Goal: Information Seeking & Learning: Learn about a topic

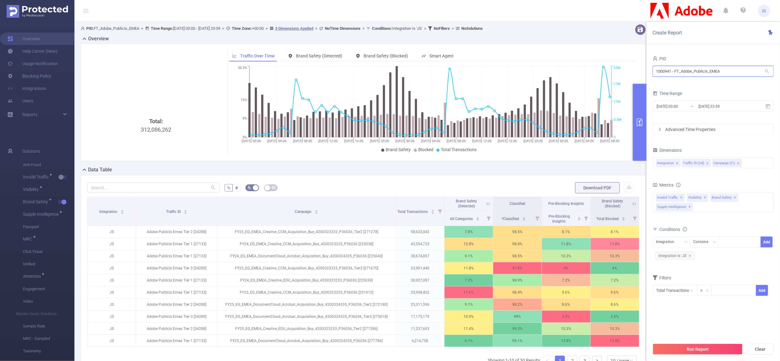
scroll to position [0, 1]
drag, startPoint x: 732, startPoint y: 71, endPoint x: 526, endPoint y: 60, distance: 206.5
click at [526, 60] on section "PID: FT_Adobe_Publicis_EMEA > Time Range: [DATE] 00:00 - [DATE] 23:59 > Time Zo…" at bounding box center [426, 221] width 705 height 398
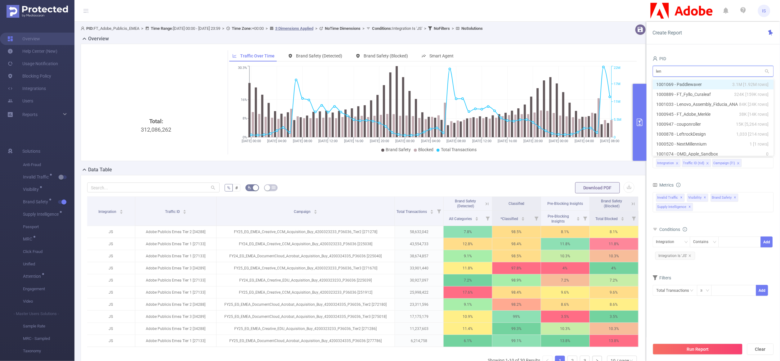
type input "leno"
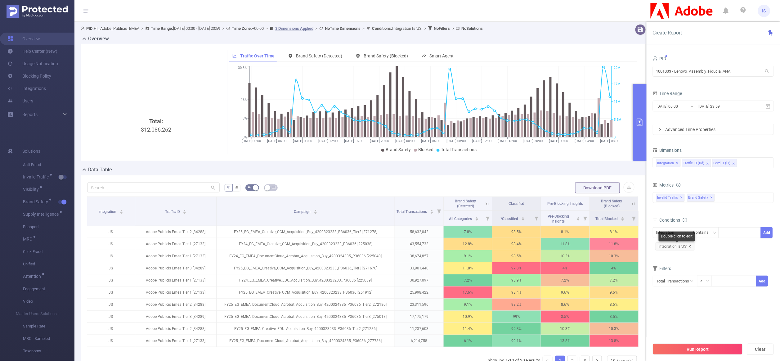
click at [690, 247] on icon "icon: close" at bounding box center [689, 246] width 3 height 3
click at [733, 163] on icon "icon: close" at bounding box center [733, 163] width 3 height 3
click at [729, 163] on div "Integration Traffic ID (tid)" at bounding box center [713, 163] width 114 height 10
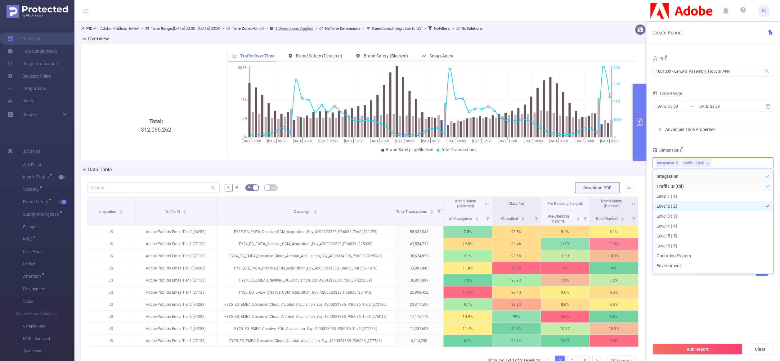
click at [678, 205] on li "Level 2 (l2)" at bounding box center [713, 206] width 120 height 10
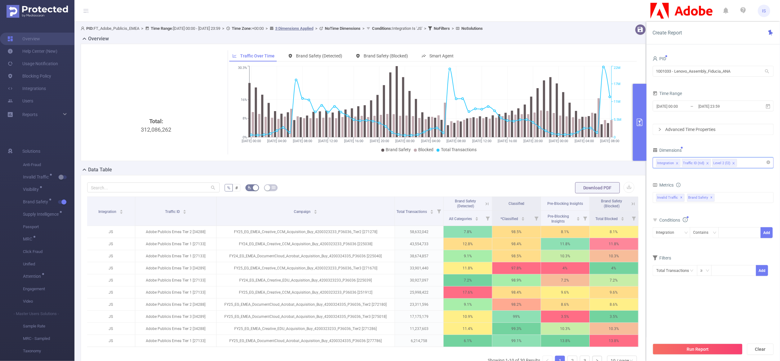
click at [741, 163] on div "Integration Traffic ID (tid) Level 2 (l2)" at bounding box center [713, 163] width 114 height 10
click at [669, 200] on li "Host" at bounding box center [713, 201] width 120 height 10
click at [690, 293] on section "PID 1001033 - Lenovo_Assembly_Fiducia_ANA 1001033 - Lenovo_Assembly_Fiducia_ANA…" at bounding box center [712, 196] width 121 height 285
click at [676, 269] on input "text" at bounding box center [674, 270] width 45 height 11
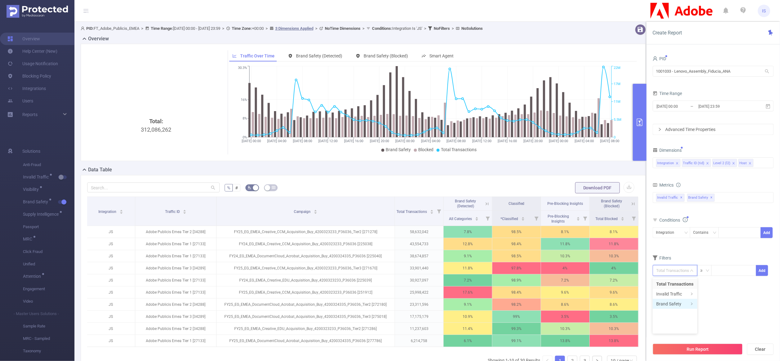
click at [676, 302] on li "Brand Safety" at bounding box center [674, 304] width 45 height 10
click at [722, 198] on div "Invalid Traffic ✕ Brand Safety ✕" at bounding box center [712, 197] width 121 height 11
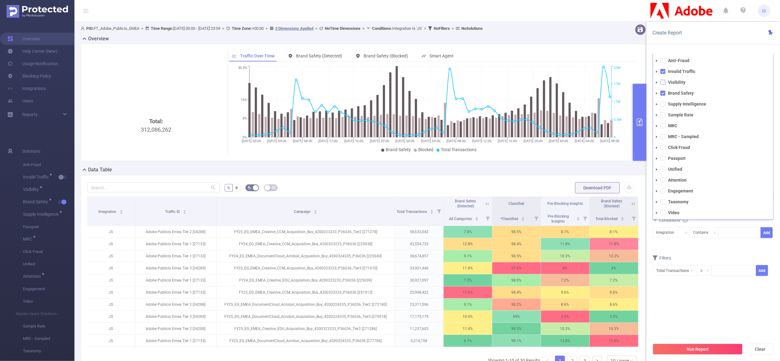
click at [663, 84] on span at bounding box center [662, 82] width 5 height 5
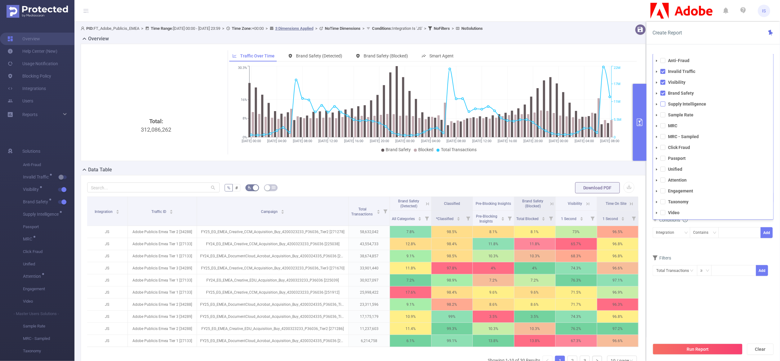
click at [664, 105] on span at bounding box center [662, 103] width 5 height 5
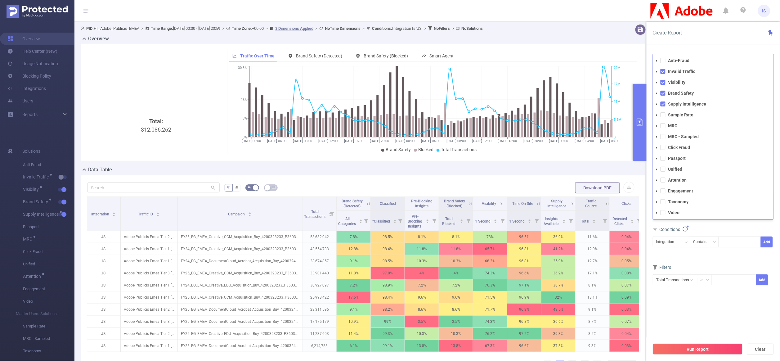
click at [707, 264] on div "Filters" at bounding box center [712, 268] width 121 height 10
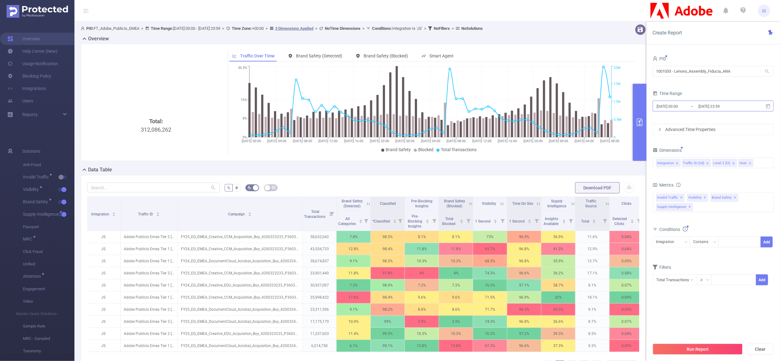
click at [690, 108] on input "[DATE] 00:00" at bounding box center [681, 106] width 50 height 8
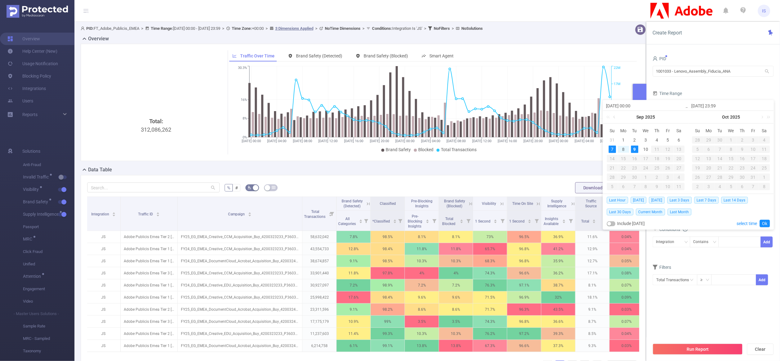
click at [614, 117] on link at bounding box center [615, 117] width 6 height 12
click at [678, 150] on div "9" at bounding box center [678, 148] width 7 height 7
click at [698, 118] on link at bounding box center [700, 117] width 6 height 12
click at [700, 149] on div "7" at bounding box center [697, 148] width 7 height 7
type input "[DATE] 00:00"
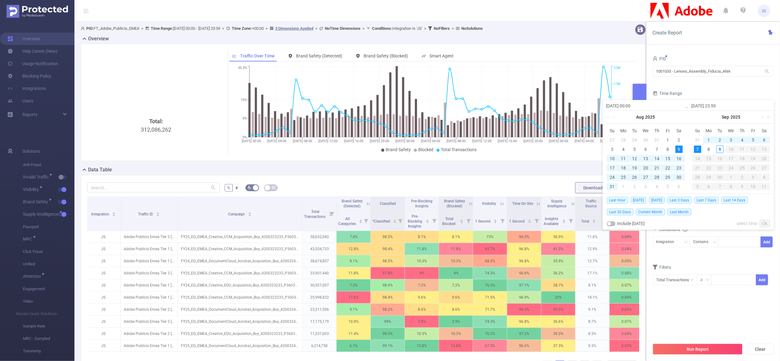
type input "[DATE] 23:59"
type input "[DATE] 00:00"
type input "[DATE] 23:59"
click at [764, 223] on link "Ok" at bounding box center [764, 223] width 10 height 7
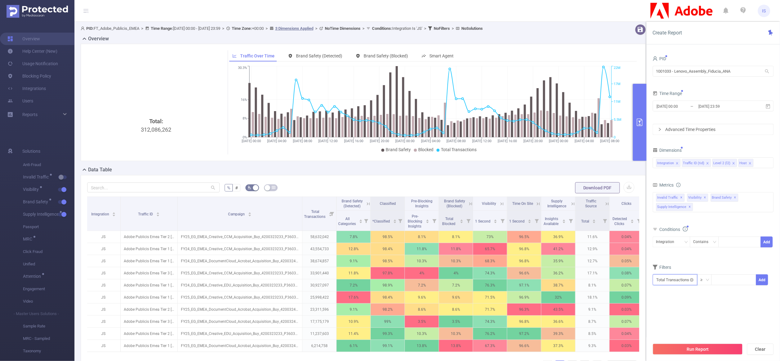
click at [681, 285] on input "text" at bounding box center [674, 279] width 45 height 11
click at [687, 330] on li "Supply Intelligence" at bounding box center [675, 333] width 47 height 10
click at [720, 293] on li "Supply Intelligence" at bounding box center [725, 293] width 47 height 10
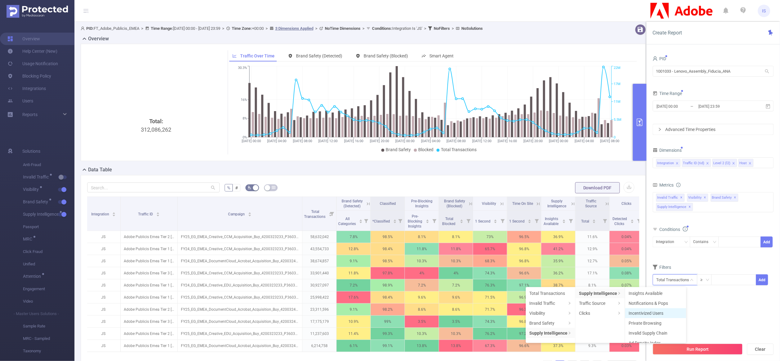
scroll to position [36, 0]
click at [644, 317] on li "MFA (Made For Advertising)" at bounding box center [655, 317] width 61 height 10
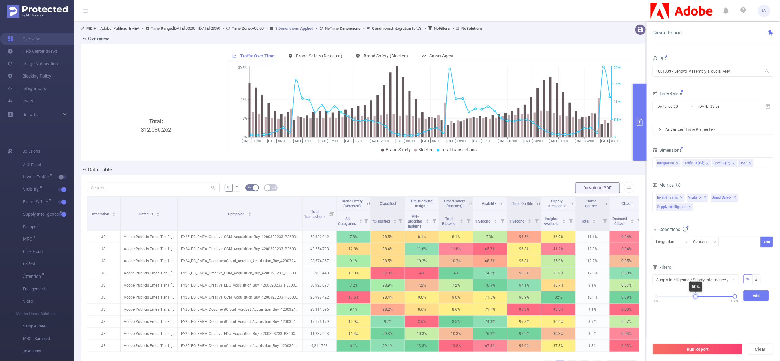
drag, startPoint x: 655, startPoint y: 298, endPoint x: 694, endPoint y: 298, distance: 39.1
click at [694, 298] on div at bounding box center [695, 296] width 4 height 4
click at [751, 291] on button "Add" at bounding box center [755, 295] width 25 height 11
click at [717, 347] on button "Run Report" at bounding box center [697, 348] width 90 height 11
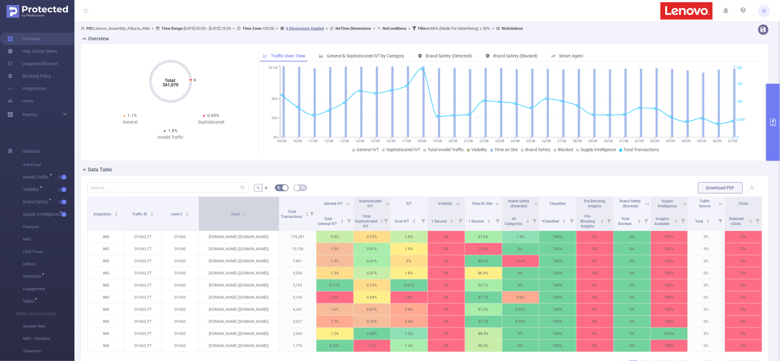
drag, startPoint x: 243, startPoint y: 220, endPoint x: 275, endPoint y: 222, distance: 32.0
click at [277, 222] on span at bounding box center [278, 214] width 3 height 34
click at [772, 146] on button "primary" at bounding box center [773, 122] width 14 height 77
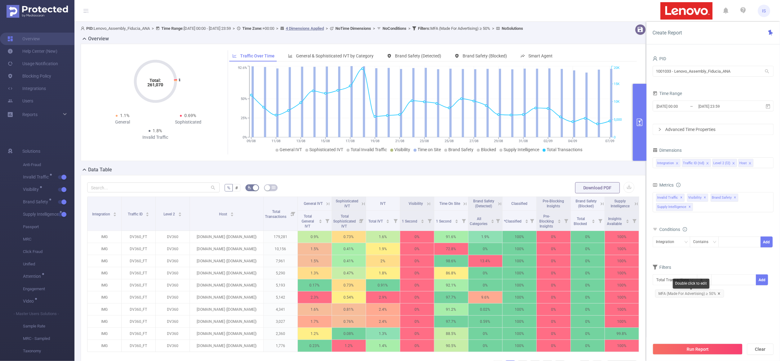
click at [719, 292] on icon "icon: close" at bounding box center [718, 293] width 3 height 3
click at [675, 279] on input "text" at bounding box center [674, 279] width 45 height 11
click at [676, 303] on li "Invalid Traffic" at bounding box center [675, 303] width 47 height 10
click at [714, 308] on li "IVT" at bounding box center [722, 313] width 45 height 10
click at [754, 292] on li "Total IVT" at bounding box center [755, 293] width 34 height 10
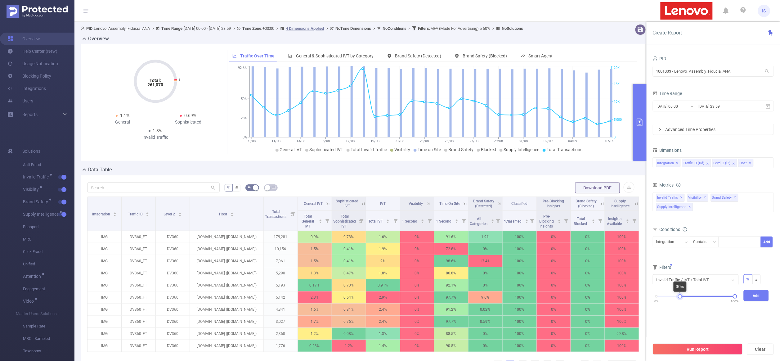
drag, startPoint x: 657, startPoint y: 297, endPoint x: 680, endPoint y: 298, distance: 23.3
click at [680, 298] on div at bounding box center [679, 296] width 4 height 4
drag, startPoint x: 679, startPoint y: 298, endPoint x: 675, endPoint y: 296, distance: 4.3
click at [675, 296] on div at bounding box center [675, 296] width 4 height 4
click at [748, 295] on button "Add" at bounding box center [755, 295] width 25 height 11
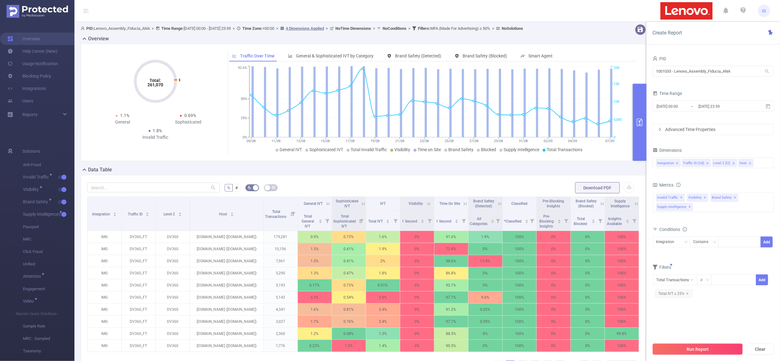
click at [707, 344] on button "Run Report" at bounding box center [697, 348] width 90 height 11
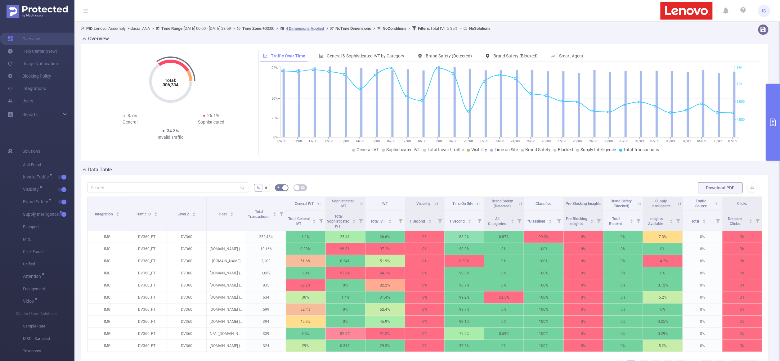
click at [770, 135] on button "primary" at bounding box center [773, 122] width 14 height 77
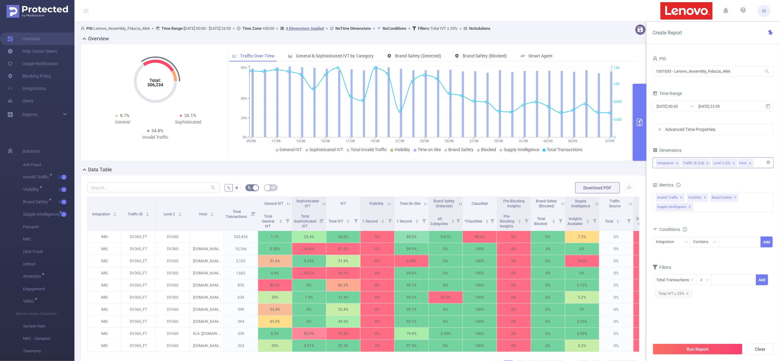
click at [758, 166] on div "Integration Traffic ID (tid) Level 2 (l2) Host" at bounding box center [713, 163] width 114 height 10
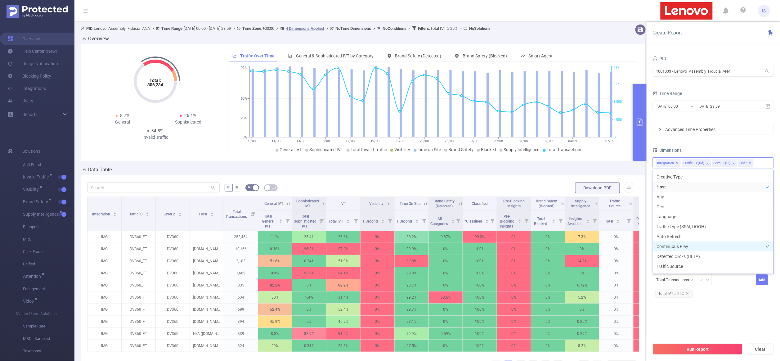
scroll to position [94, 0]
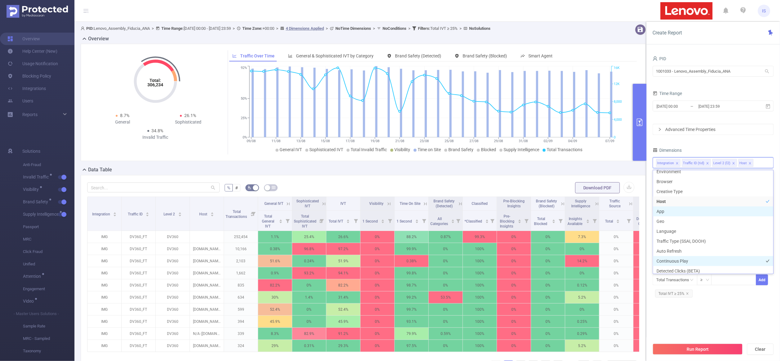
click at [668, 211] on li "App" at bounding box center [713, 211] width 120 height 10
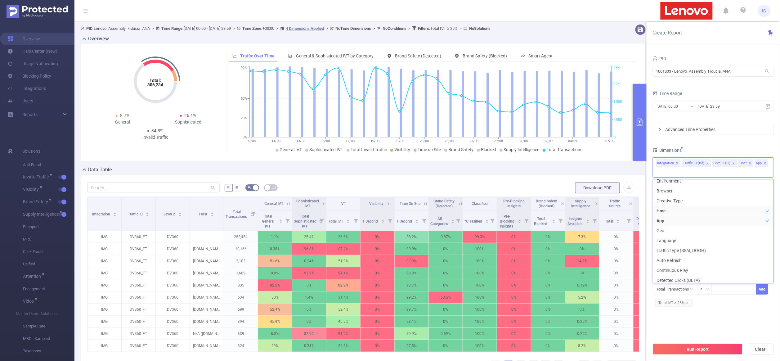
scroll to position [90, 0]
click at [718, 154] on div "Dimensions" at bounding box center [712, 151] width 121 height 10
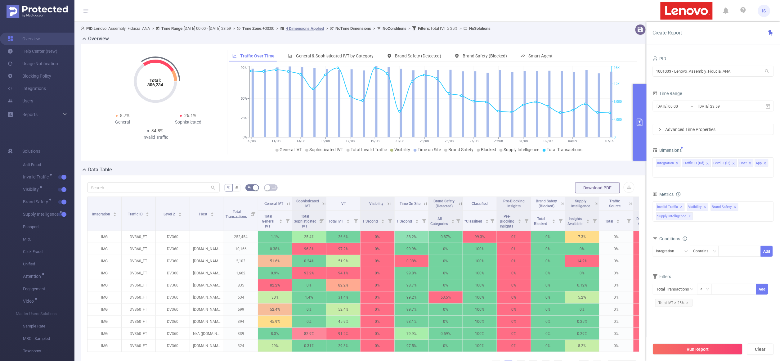
click at [691, 259] on div "Integration Contains Add" at bounding box center [712, 253] width 121 height 14
click at [442, 162] on div "Total: 306,234 Total: 306,234 8.7% General 26.1% Sophisticated 34.8% Invalid Tr…" at bounding box center [363, 105] width 570 height 122
click at [701, 352] on button "Run Report" at bounding box center [697, 348] width 90 height 11
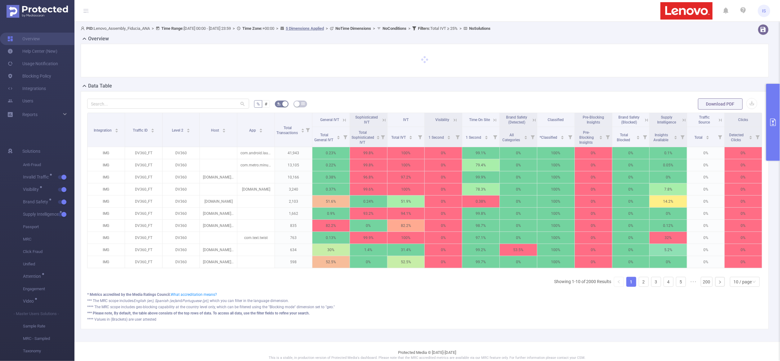
click at [383, 119] on icon at bounding box center [384, 119] width 3 height 3
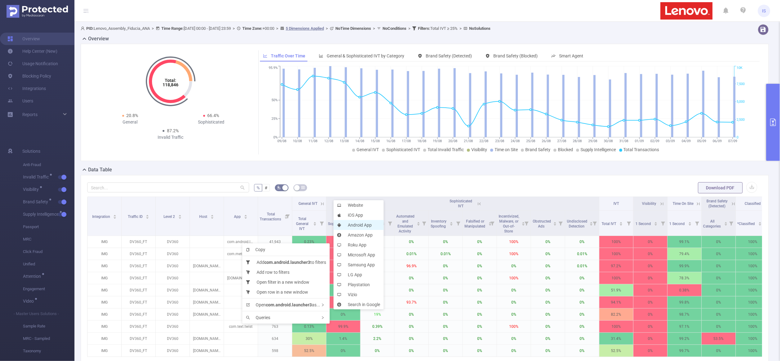
click at [359, 225] on li "Android App" at bounding box center [358, 225] width 50 height 10
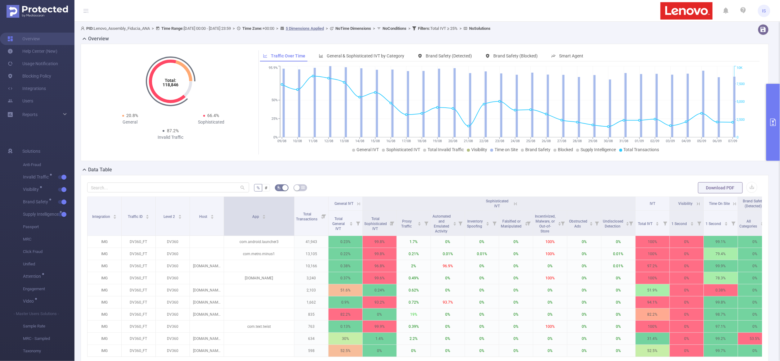
drag, startPoint x: 257, startPoint y: 231, endPoint x: 293, endPoint y: 228, distance: 36.4
click at [293, 228] on span at bounding box center [293, 216] width 3 height 39
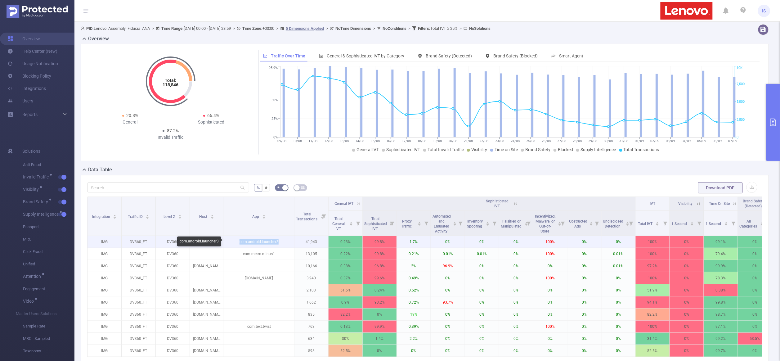
drag, startPoint x: 238, startPoint y: 241, endPoint x: 282, endPoint y: 240, distance: 44.4
click at [282, 240] on p "com.android.launcher3" at bounding box center [259, 242] width 70 height 12
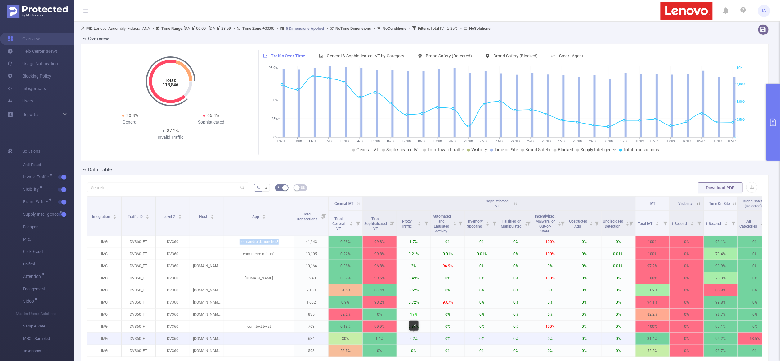
copy p "com.android.launcher3"
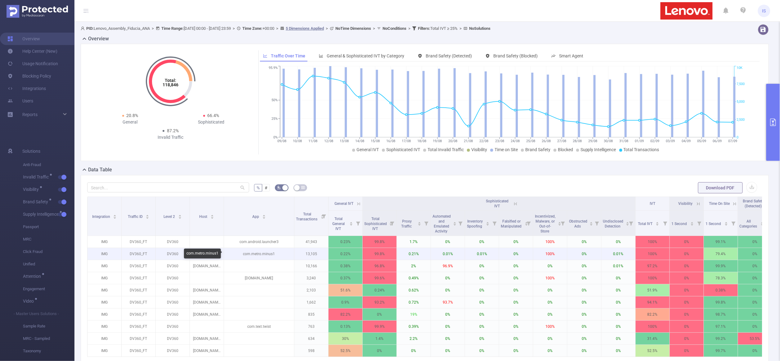
click at [264, 253] on p "com.metro.minus1" at bounding box center [259, 254] width 70 height 12
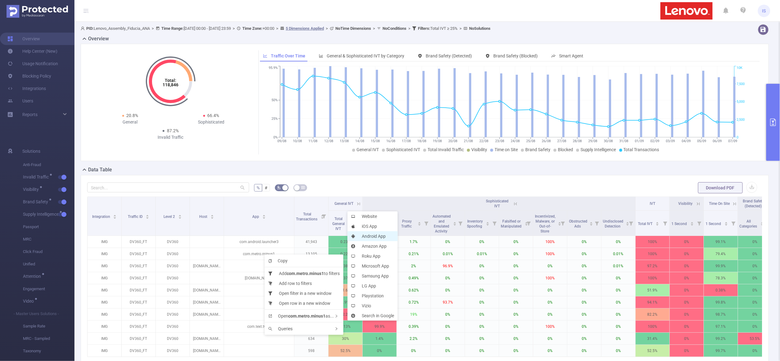
click at [372, 234] on li "Android App" at bounding box center [372, 236] width 50 height 10
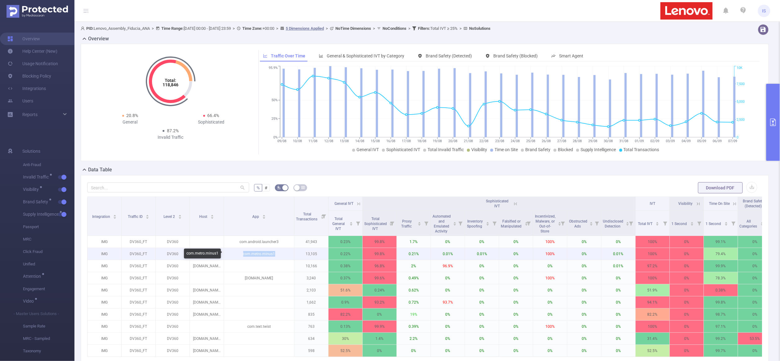
drag, startPoint x: 278, startPoint y: 255, endPoint x: 243, endPoint y: 252, distance: 34.8
click at [243, 252] on p "com.metro.minus1" at bounding box center [259, 254] width 70 height 12
copy p "com.metro.minus1"
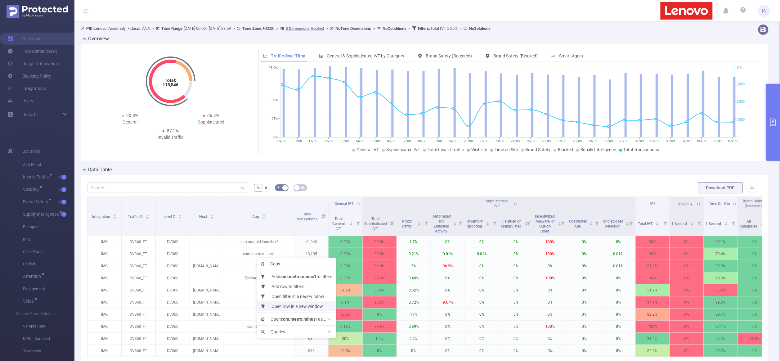
click at [305, 302] on li "Open row in a new window" at bounding box center [296, 306] width 79 height 10
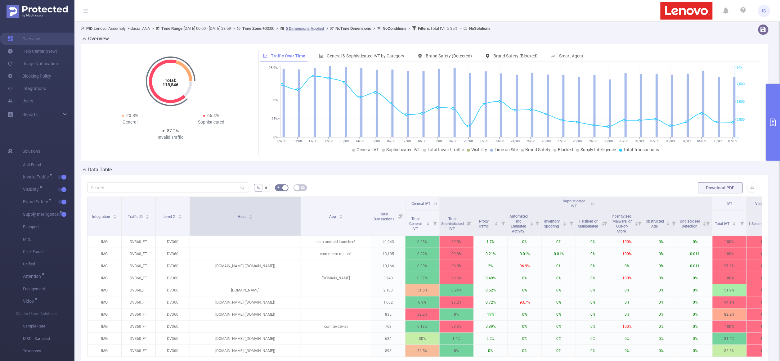
drag, startPoint x: 223, startPoint y: 230, endPoint x: 300, endPoint y: 229, distance: 76.9
click at [300, 229] on span at bounding box center [300, 216] width 3 height 39
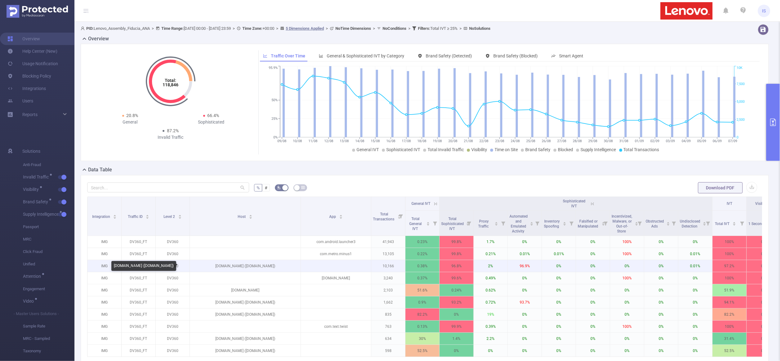
drag, startPoint x: 246, startPoint y: 265, endPoint x: 284, endPoint y: 267, distance: 37.9
click at [284, 267] on p "[DOMAIN_NAME] ([DOMAIN_NAME])" at bounding box center [245, 266] width 111 height 12
copy p "[DOMAIN_NAME]"
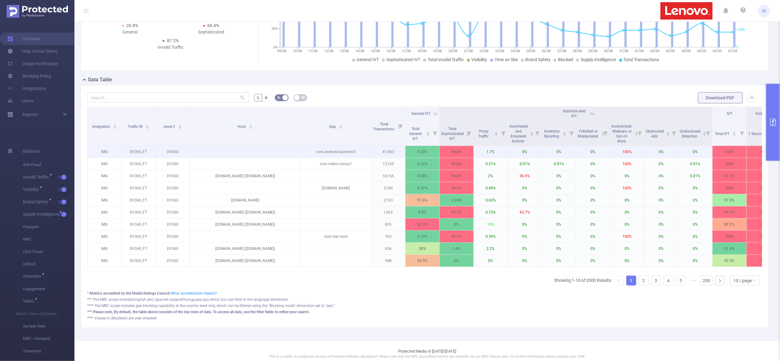
scroll to position [93, 0]
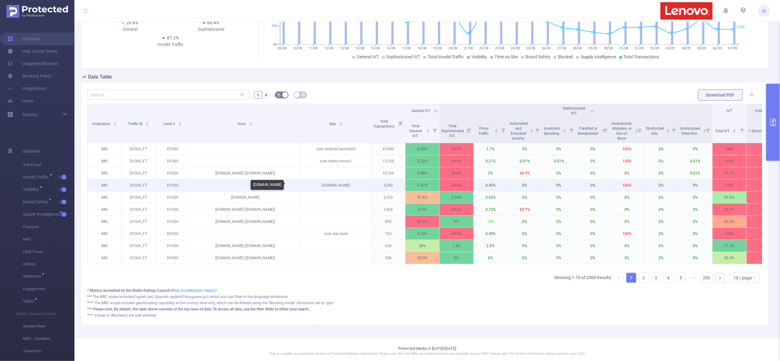
drag, startPoint x: 314, startPoint y: 184, endPoint x: 362, endPoint y: 190, distance: 48.8
click at [362, 190] on p "[DOMAIN_NAME]" at bounding box center [336, 185] width 70 height 12
copy p "[DOMAIN_NAME]"
click at [349, 185] on p "[DOMAIN_NAME]" at bounding box center [336, 185] width 70 height 12
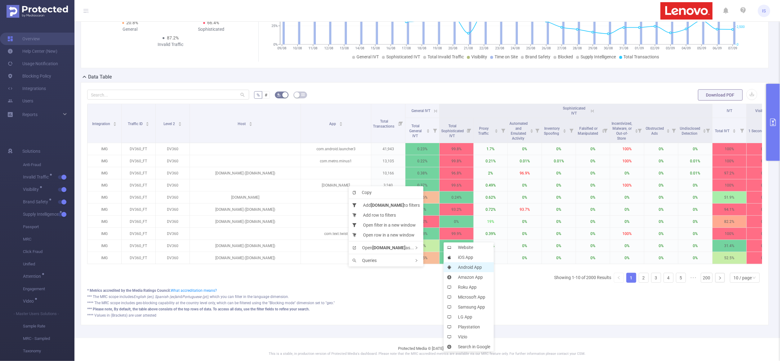
click at [459, 264] on li "Android App" at bounding box center [468, 267] width 50 height 10
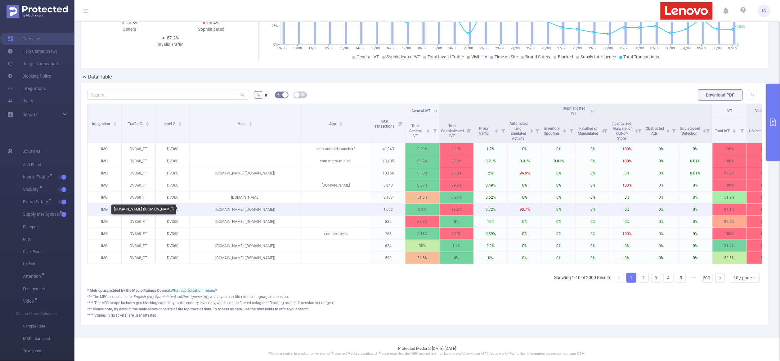
drag, startPoint x: 244, startPoint y: 211, endPoint x: 287, endPoint y: 210, distance: 43.4
click at [287, 210] on p "[DOMAIN_NAME] ([DOMAIN_NAME])" at bounding box center [245, 209] width 111 height 12
copy p "[DOMAIN_NAME]"
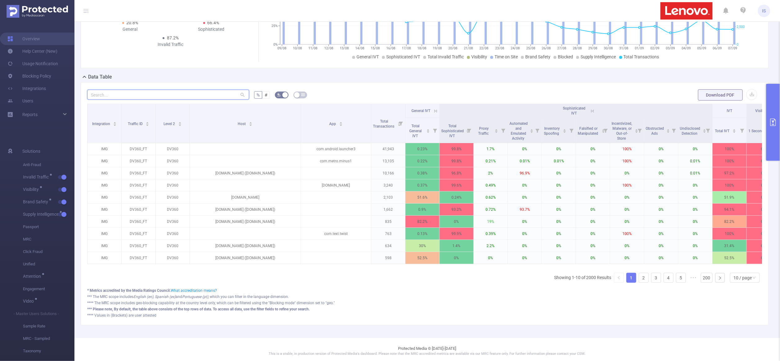
click at [149, 97] on input "text" at bounding box center [168, 95] width 162 height 10
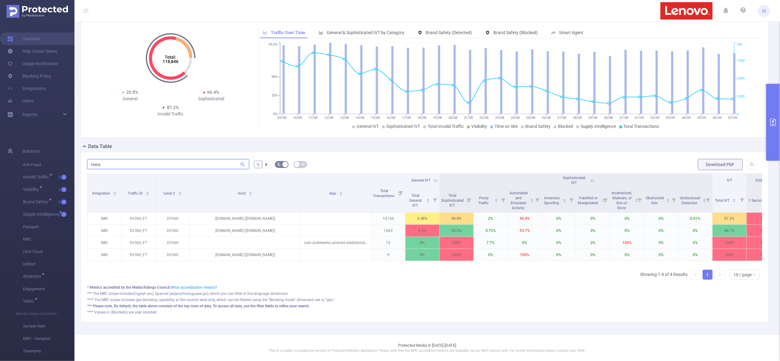
scroll to position [7, 0]
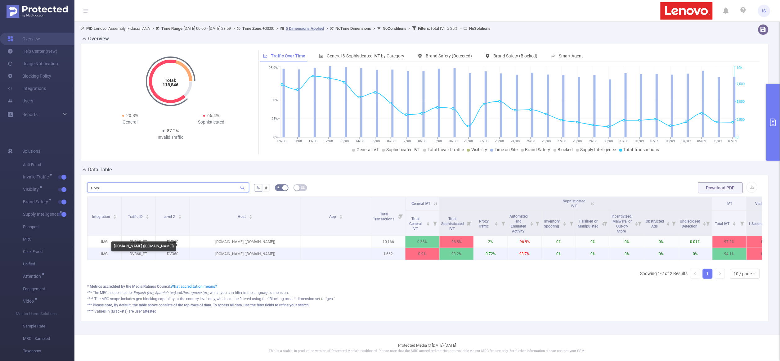
type input "rewa"
drag, startPoint x: 257, startPoint y: 247, endPoint x: 286, endPoint y: 247, distance: 28.8
click at [286, 248] on p "[DOMAIN_NAME] ([DOMAIN_NAME])" at bounding box center [245, 254] width 111 height 12
click at [285, 248] on p "[DOMAIN_NAME] ([DOMAIN_NAME])" at bounding box center [245, 254] width 111 height 12
drag, startPoint x: 287, startPoint y: 247, endPoint x: 257, endPoint y: 247, distance: 30.1
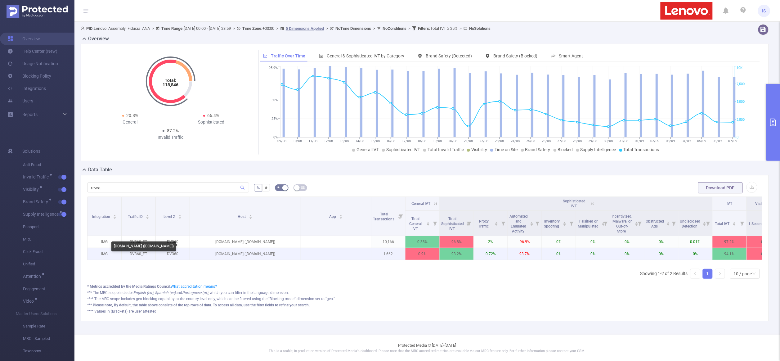
click at [257, 248] on p "[DOMAIN_NAME] ([DOMAIN_NAME])" at bounding box center [245, 254] width 111 height 12
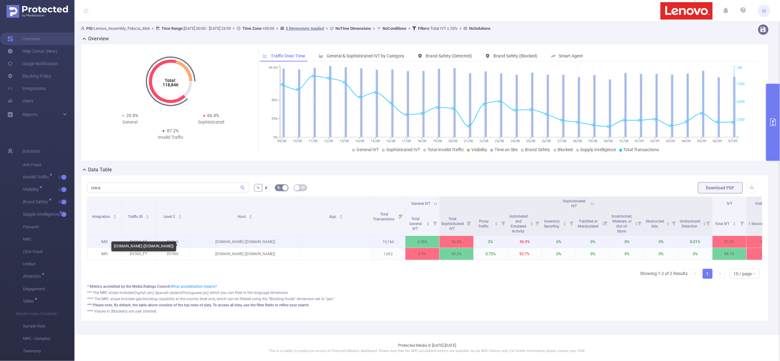
copy p "[DOMAIN_NAME]"
click at [229, 236] on p "[DOMAIN_NAME] ([DOMAIN_NAME])" at bounding box center [245, 242] width 111 height 12
drag, startPoint x: 246, startPoint y: 236, endPoint x: 279, endPoint y: 235, distance: 32.9
click at [279, 236] on p "[DOMAIN_NAME] ([DOMAIN_NAME])" at bounding box center [245, 242] width 111 height 12
drag, startPoint x: 284, startPoint y: 235, endPoint x: 246, endPoint y: 233, distance: 37.9
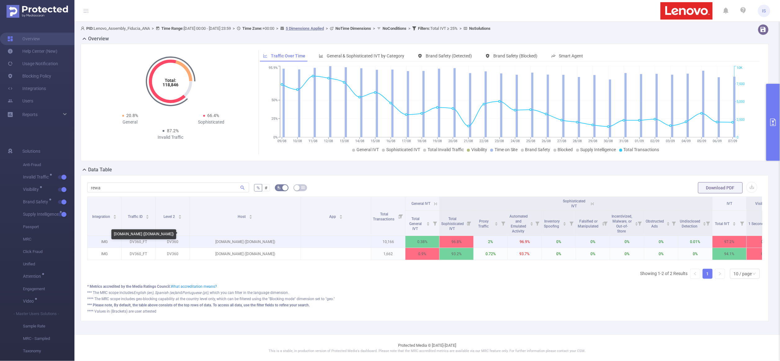
click at [246, 236] on p "[DOMAIN_NAME] ([DOMAIN_NAME])" at bounding box center [245, 242] width 111 height 12
click at [249, 236] on p "[DOMAIN_NAME] ([DOMAIN_NAME])" at bounding box center [245, 242] width 111 height 12
drag, startPoint x: 284, startPoint y: 235, endPoint x: 246, endPoint y: 234, distance: 37.5
click at [246, 236] on p "[DOMAIN_NAME] ([DOMAIN_NAME])" at bounding box center [245, 242] width 111 height 12
copy p "[DOMAIN_NAME]"
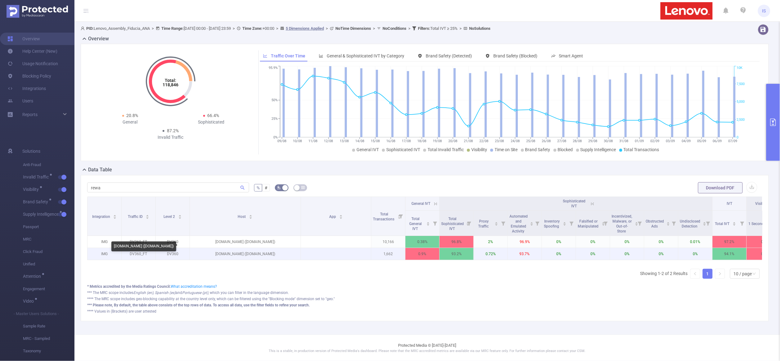
drag, startPoint x: 243, startPoint y: 247, endPoint x: 287, endPoint y: 248, distance: 44.0
click at [287, 248] on p "[DOMAIN_NAME] ([DOMAIN_NAME])" at bounding box center [245, 254] width 111 height 12
copy p "[DOMAIN_NAME]"
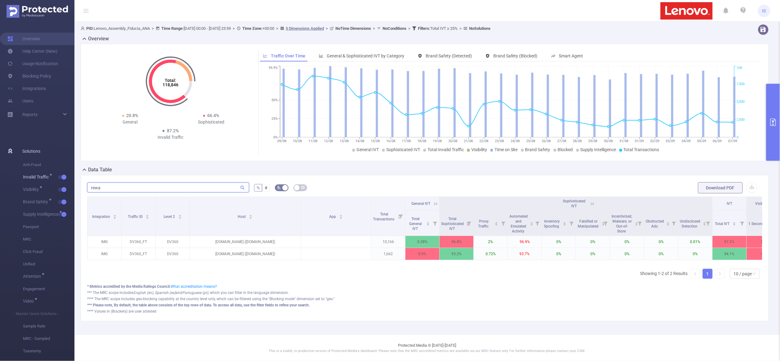
drag, startPoint x: 150, startPoint y: 176, endPoint x: 51, endPoint y: 177, distance: 98.9
click at [51, 177] on section "Overview Help Center (New) Usage Notification Blocking Policy Integrations User…" at bounding box center [390, 180] width 780 height 361
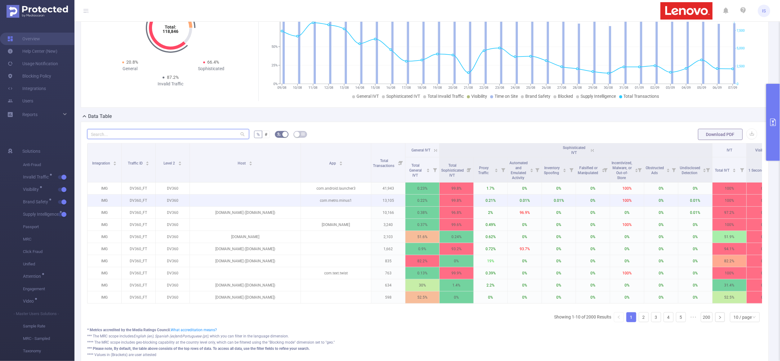
scroll to position [54, 0]
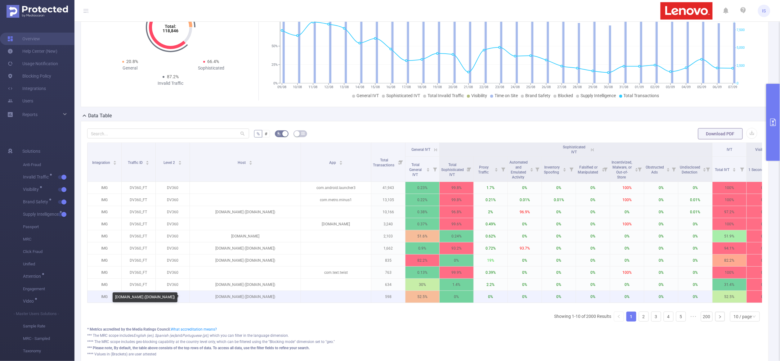
drag, startPoint x: 252, startPoint y: 297, endPoint x: 277, endPoint y: 298, distance: 24.8
click at [277, 298] on p "[DOMAIN_NAME] ([DOMAIN_NAME])" at bounding box center [245, 297] width 111 height 12
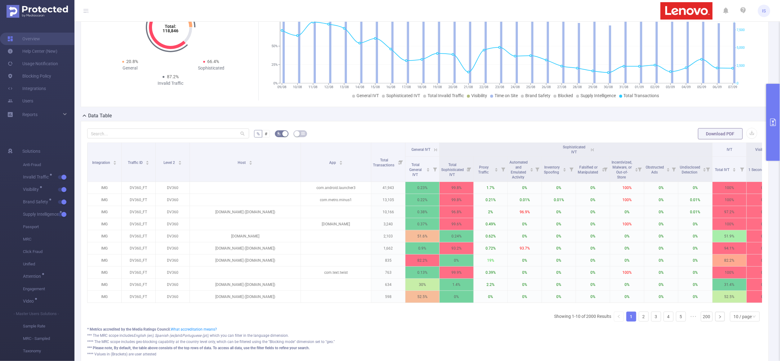
copy p "[DOMAIN_NAME]"
click at [639, 321] on link "2" at bounding box center [643, 316] width 9 height 9
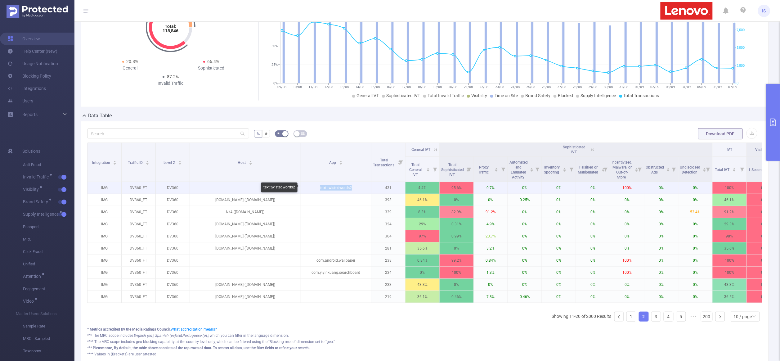
drag, startPoint x: 355, startPoint y: 188, endPoint x: 313, endPoint y: 188, distance: 41.2
click at [313, 188] on p "text.twistedwords2" at bounding box center [336, 188] width 70 height 12
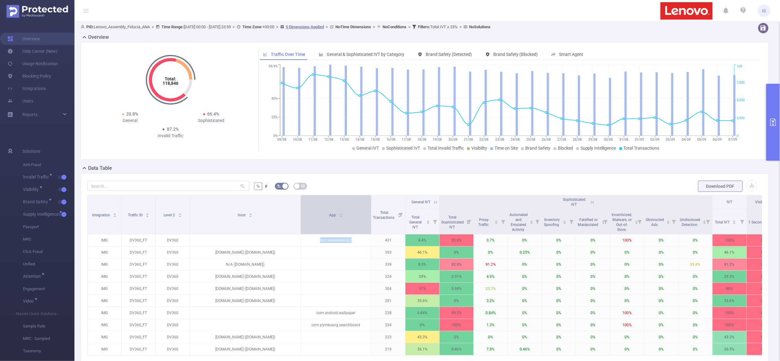
scroll to position [0, 0]
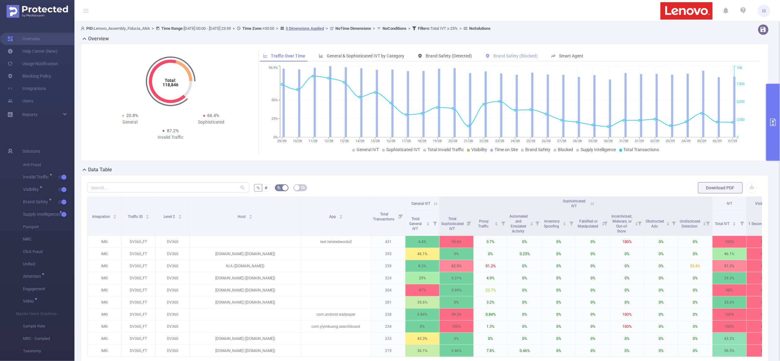
click at [512, 56] on span "Brand Safety (Blocked)" at bounding box center [515, 55] width 44 height 5
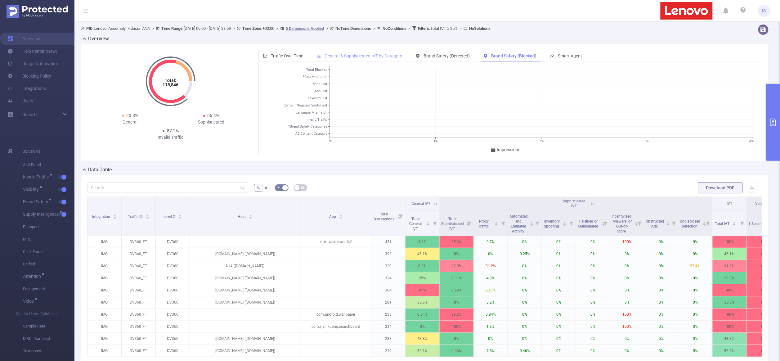
click at [388, 55] on span "General & Sophisticated IVT by Category" at bounding box center [363, 55] width 78 height 5
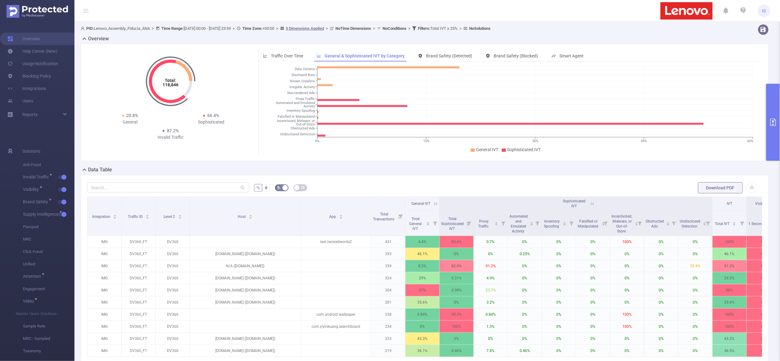
click at [770, 106] on button "primary" at bounding box center [773, 122] width 14 height 77
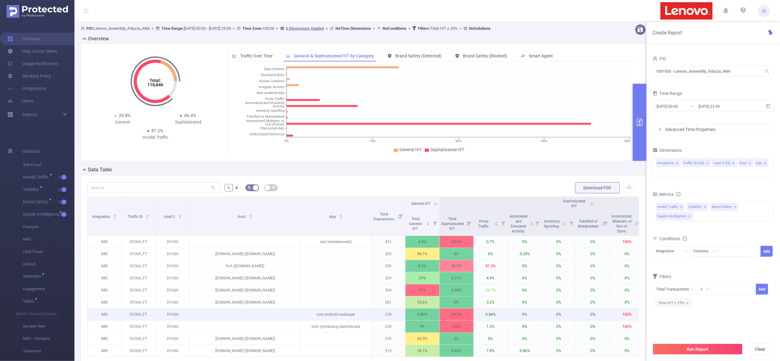
scroll to position [93, 0]
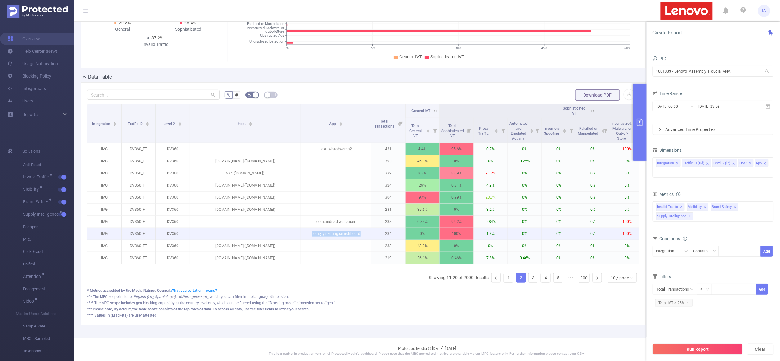
drag, startPoint x: 362, startPoint y: 235, endPoint x: 300, endPoint y: 233, distance: 62.3
click at [300, 233] on tr "IMG DV360_FT DV360 com.yiyinkuang.searchboard 234 0% 100% 1.3% 0% 0% 0% 100% 0%…" at bounding box center [570, 234] width 966 height 12
copy tr "com.yiyinkuang.searchboard"
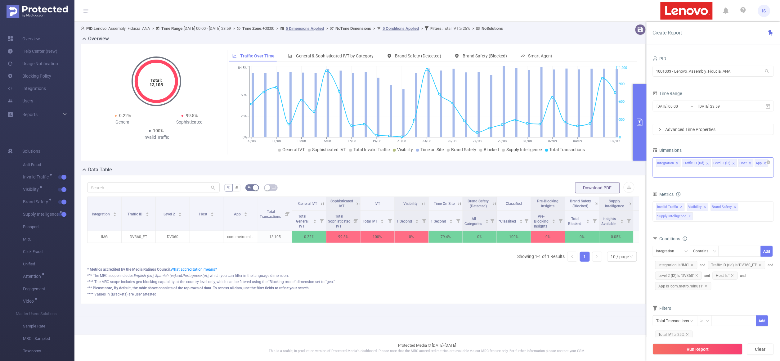
click at [708, 171] on div "Integration Traffic ID (tid) Level 2 (l2) Host App" at bounding box center [712, 167] width 121 height 20
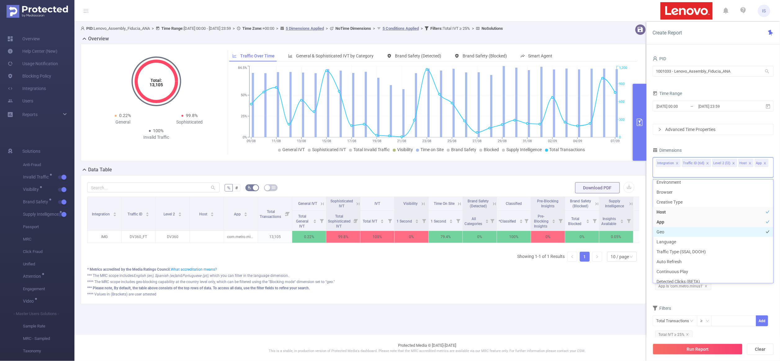
click at [674, 231] on li "Geo" at bounding box center [713, 232] width 120 height 10
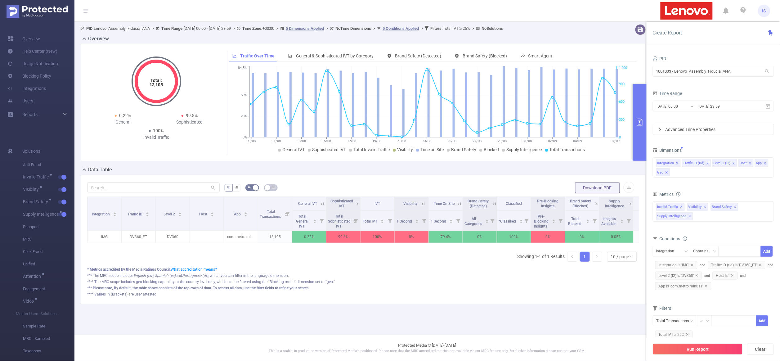
click at [703, 343] on div "Run Report Clear" at bounding box center [712, 349] width 133 height 24
click at [709, 350] on button "Run Report" at bounding box center [697, 348] width 90 height 11
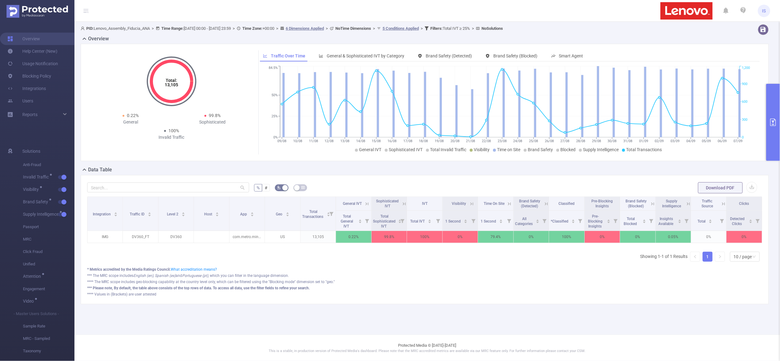
click at [473, 205] on icon at bounding box center [471, 203] width 3 height 3
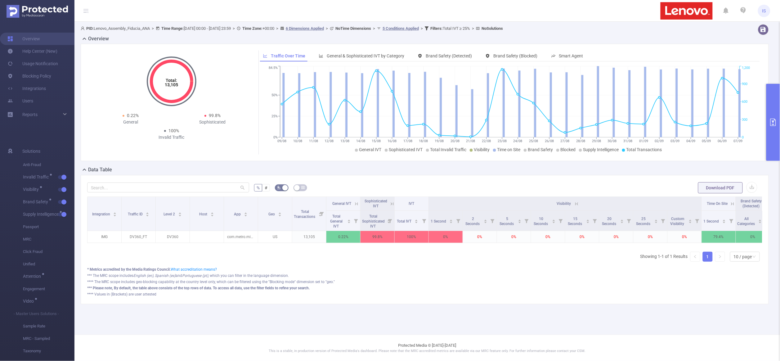
click at [576, 204] on icon at bounding box center [577, 204] width 6 height 6
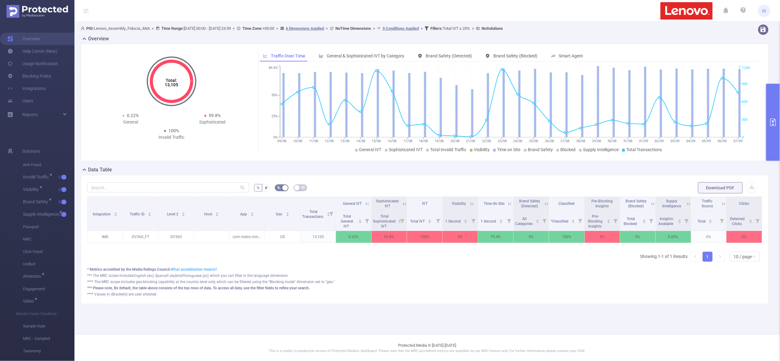
click at [510, 205] on icon at bounding box center [509, 204] width 6 height 6
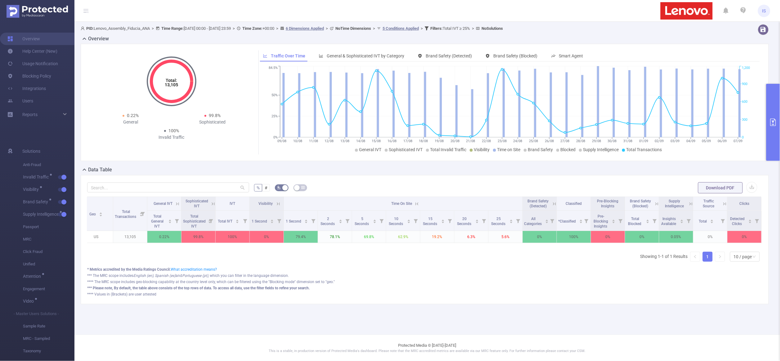
scroll to position [0, 179]
click at [690, 202] on icon at bounding box center [690, 204] width 6 height 6
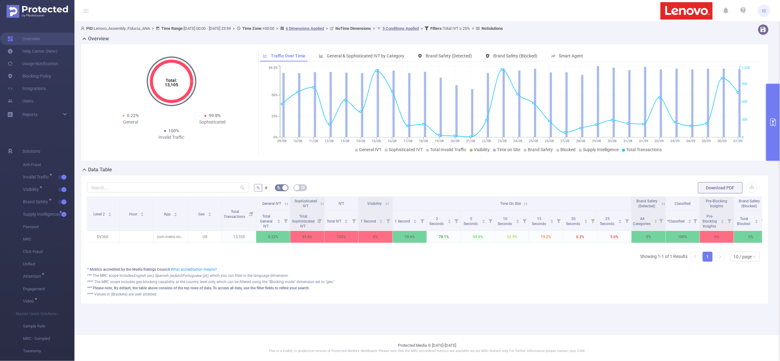
scroll to position [0, 0]
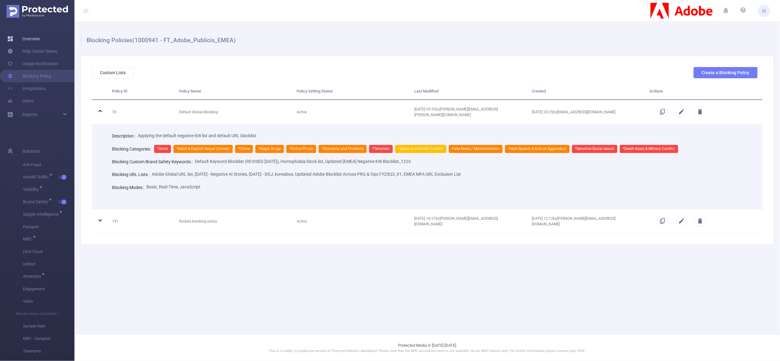
click at [32, 40] on link "Overview" at bounding box center [23, 39] width 33 height 12
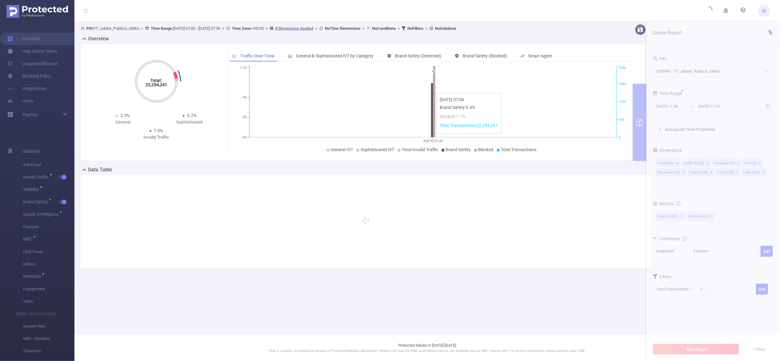
type input "2025-09-09 07:00"
type input "2025-09-09 07:59"
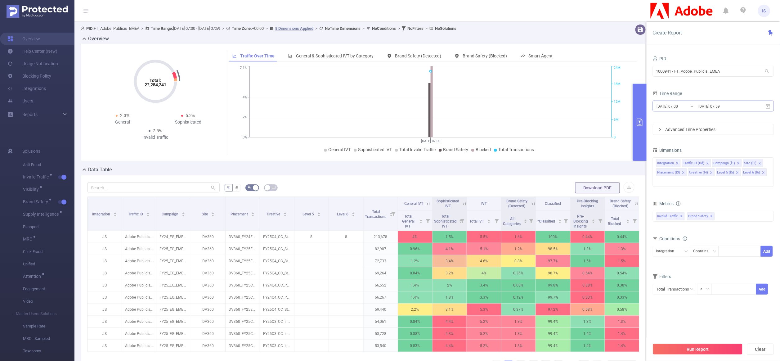
click at [706, 102] on input "2025-09-09 07:59" at bounding box center [723, 106] width 50 height 8
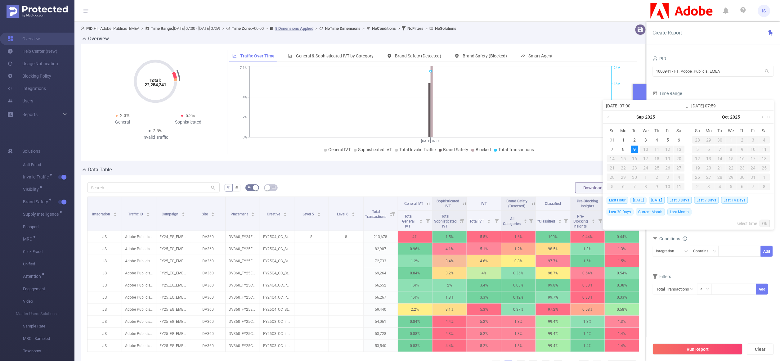
click at [639, 199] on span "[DATE]" at bounding box center [638, 200] width 16 height 7
type input "2025-09-09 00:00"
type input "[DATE] 23:59"
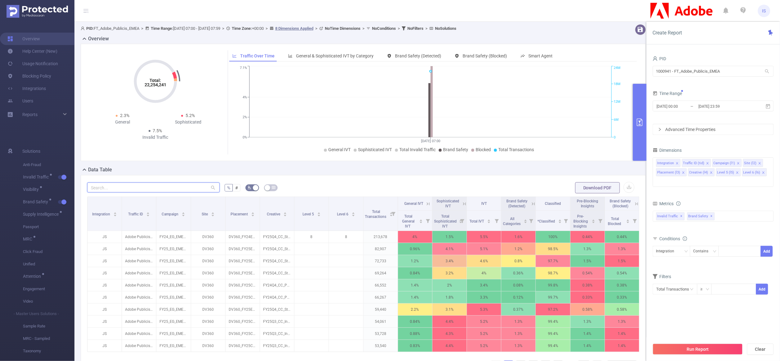
click at [158, 184] on input "text" at bounding box center [153, 187] width 132 height 10
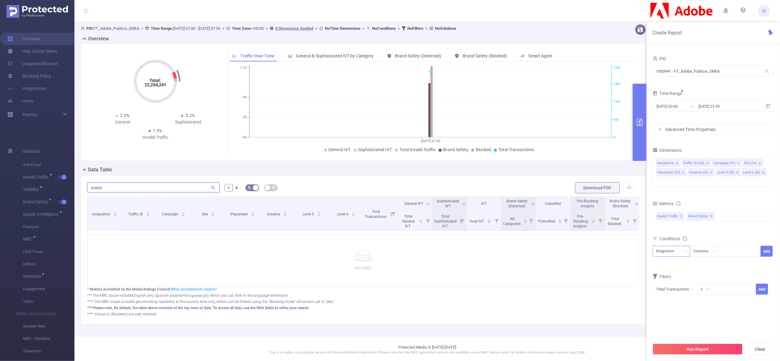
type input "nodal"
click at [666, 248] on div "Integration" at bounding box center [667, 251] width 23 height 10
click at [677, 282] on li "Site (l2)" at bounding box center [671, 285] width 38 height 10
click at [732, 246] on div at bounding box center [740, 251] width 36 height 10
type input "nodals"
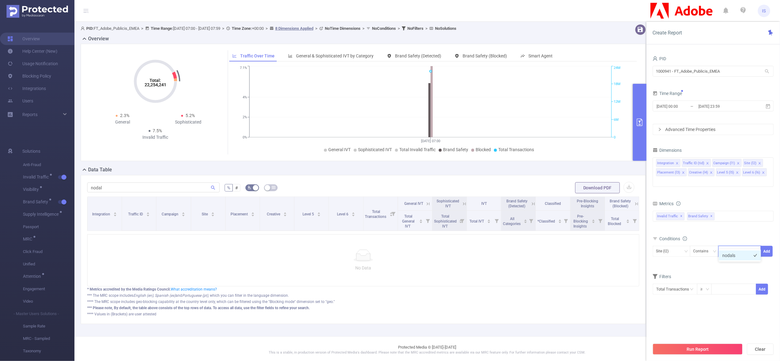
click at [736, 256] on li "nodals" at bounding box center [739, 255] width 42 height 10
click at [765, 246] on button "Add" at bounding box center [766, 251] width 12 height 11
click at [681, 212] on span "✕" at bounding box center [681, 215] width 2 height 7
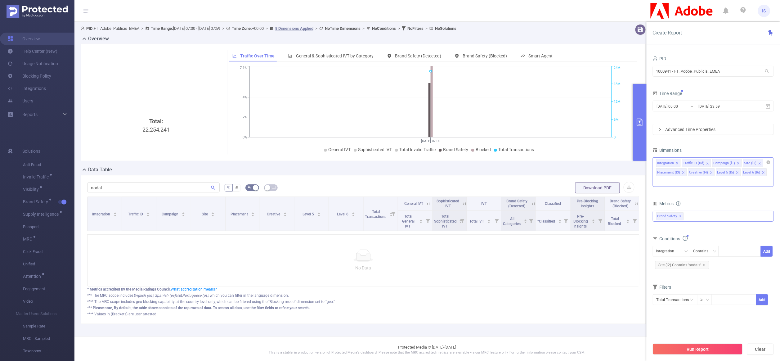
click at [709, 175] on icon "icon: close" at bounding box center [710, 173] width 3 height 4
click at [682, 174] on icon "icon: close" at bounding box center [683, 172] width 3 height 3
click at [677, 172] on icon "icon: close" at bounding box center [677, 172] width 3 height 3
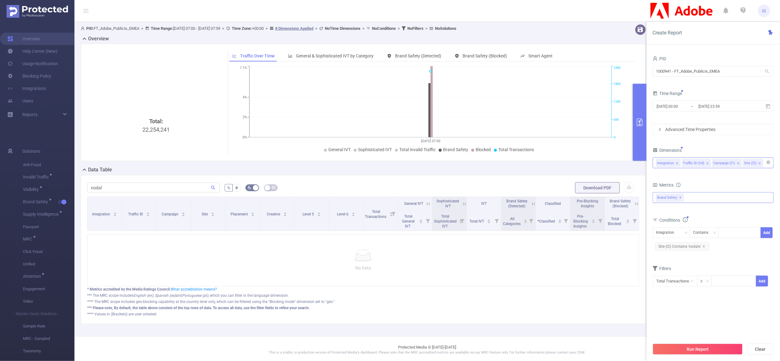
click at [764, 167] on input at bounding box center [765, 163] width 3 height 8
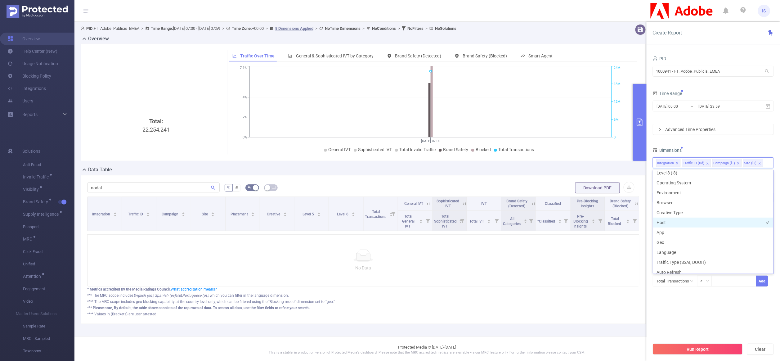
click at [667, 222] on li "Host" at bounding box center [713, 222] width 120 height 10
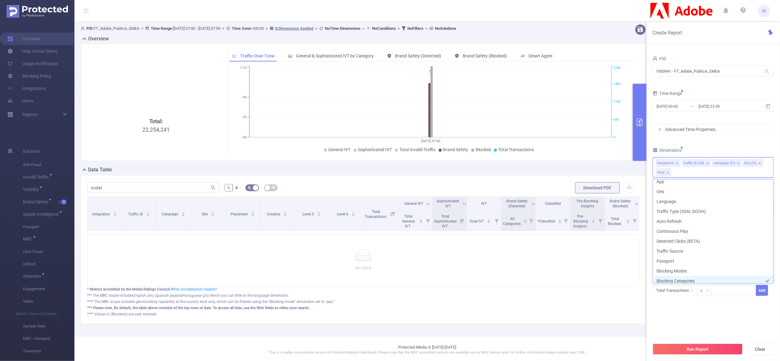
scroll to position [176, 0]
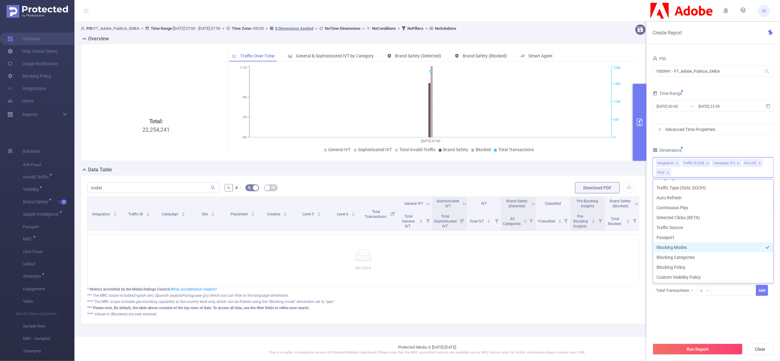
click at [679, 249] on li "Blocking Modes" at bounding box center [713, 247] width 120 height 10
click at [682, 255] on li "Blocking Categories" at bounding box center [713, 257] width 120 height 10
click at [681, 266] on li "Blocking Policy" at bounding box center [713, 267] width 120 height 10
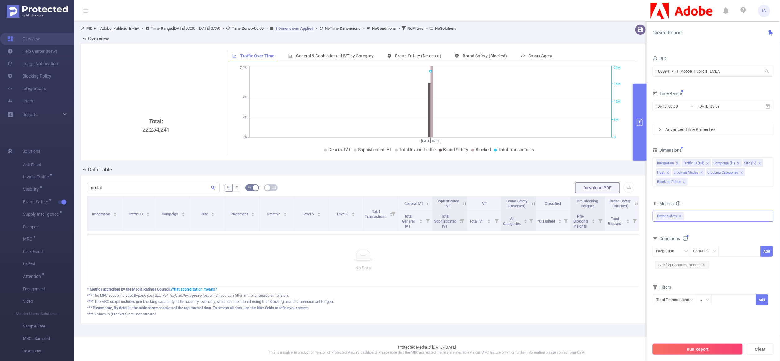
click at [700, 349] on button "Run Report" at bounding box center [697, 348] width 90 height 11
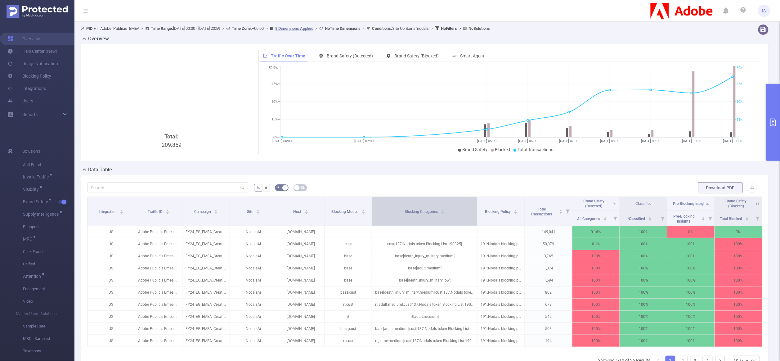
drag, startPoint x: 445, startPoint y: 211, endPoint x: 459, endPoint y: 212, distance: 14.6
click at [459, 212] on th "Blocking Categories" at bounding box center [424, 211] width 105 height 29
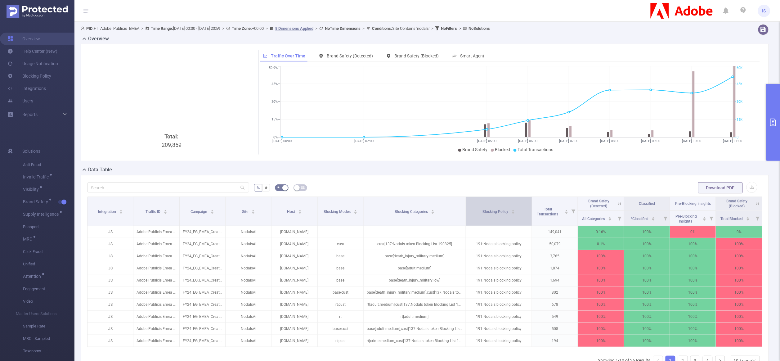
click at [521, 213] on th "Blocking Policy" at bounding box center [499, 211] width 66 height 29
click at [771, 101] on button "primary" at bounding box center [773, 122] width 14 height 77
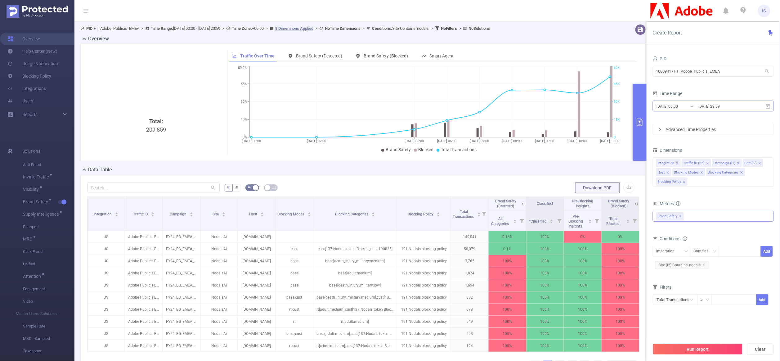
click at [685, 105] on input "2025-09-09 00:00" at bounding box center [681, 106] width 50 height 8
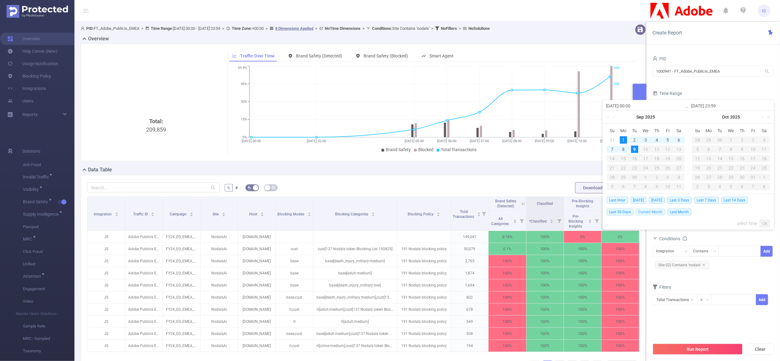
click at [649, 209] on span "Current Month" at bounding box center [650, 211] width 29 height 7
type input "2025-09-01 00:00"
type input "2025-09-09 12:59"
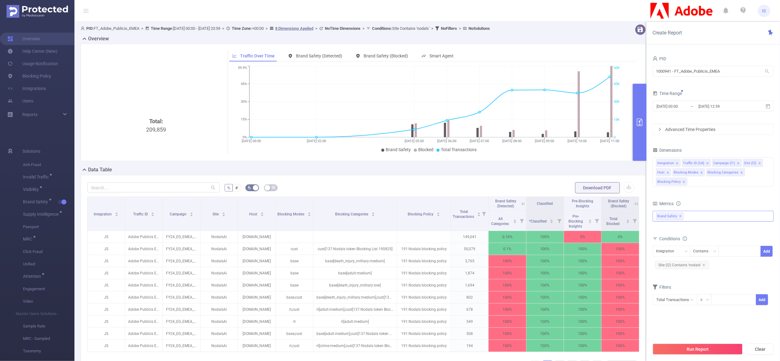
click at [704, 238] on div "Conditions" at bounding box center [712, 239] width 121 height 10
click at [701, 172] on icon "icon: close" at bounding box center [701, 172] width 3 height 3
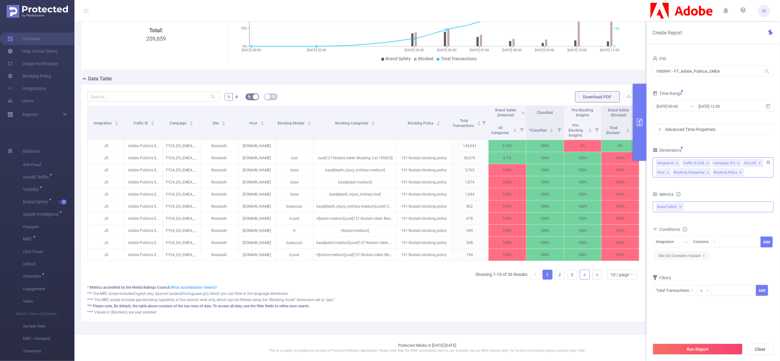
click at [580, 274] on link "4" at bounding box center [584, 274] width 9 height 9
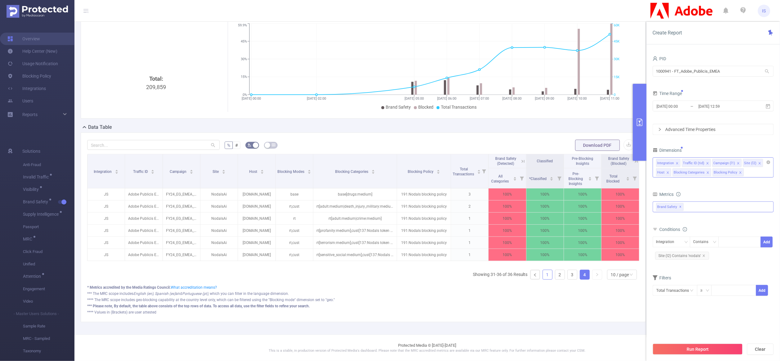
click at [543, 275] on link "1" at bounding box center [547, 274] width 9 height 9
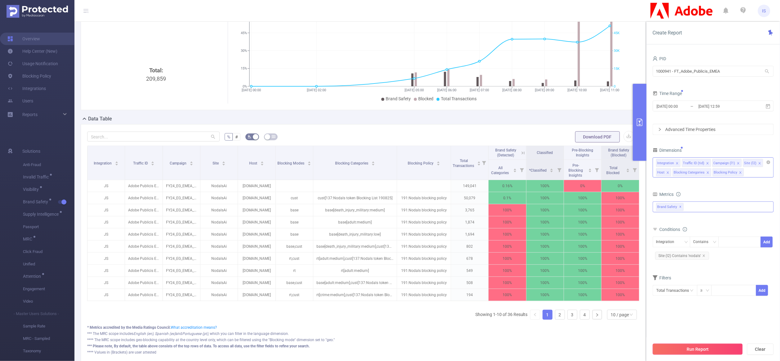
click at [703, 351] on button "Run Report" at bounding box center [697, 348] width 90 height 11
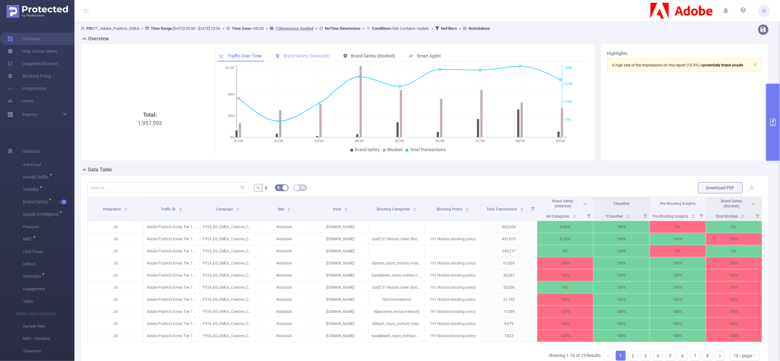
click at [306, 57] on span "Brand Safety (Detected)" at bounding box center [306, 55] width 46 height 5
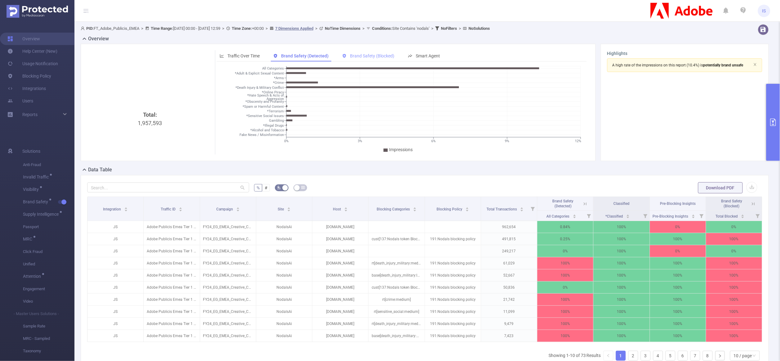
click at [364, 53] on div "Brand Safety (Blocked)" at bounding box center [368, 55] width 58 height 11
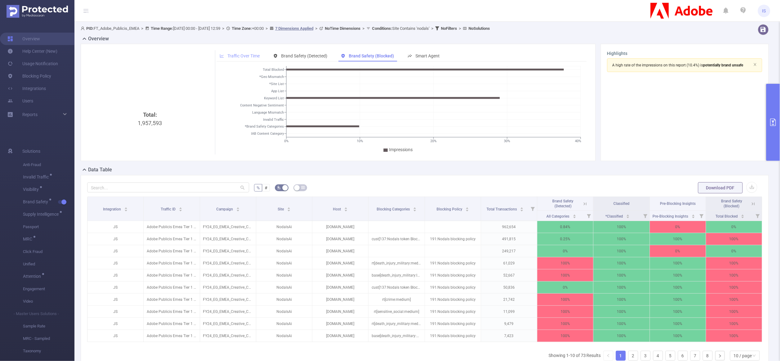
click at [250, 52] on div "Traffic Over Time" at bounding box center [239, 55] width 46 height 11
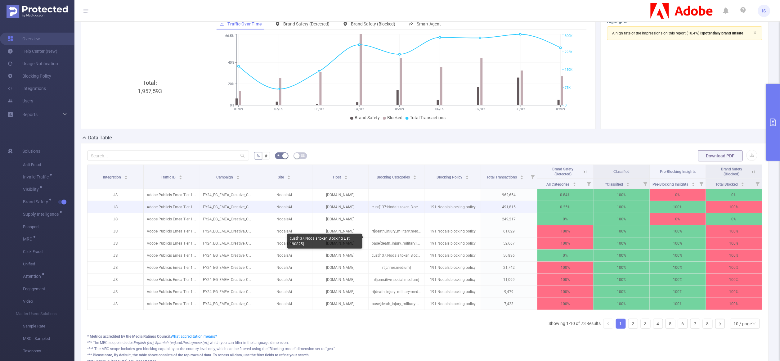
scroll to position [47, 0]
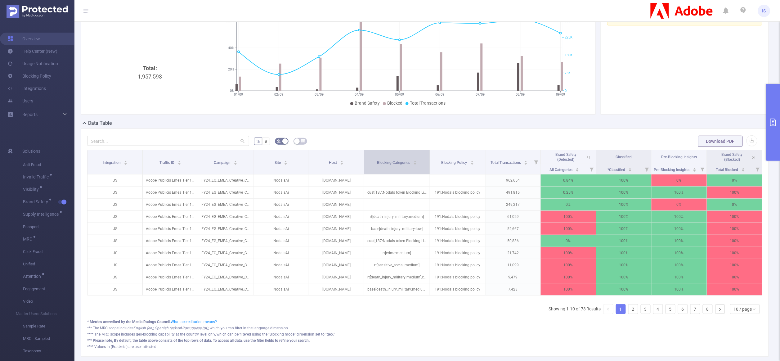
drag, startPoint x: 421, startPoint y: 154, endPoint x: 422, endPoint y: 159, distance: 5.7
click at [422, 159] on th "Blocking Categories" at bounding box center [397, 162] width 66 height 24
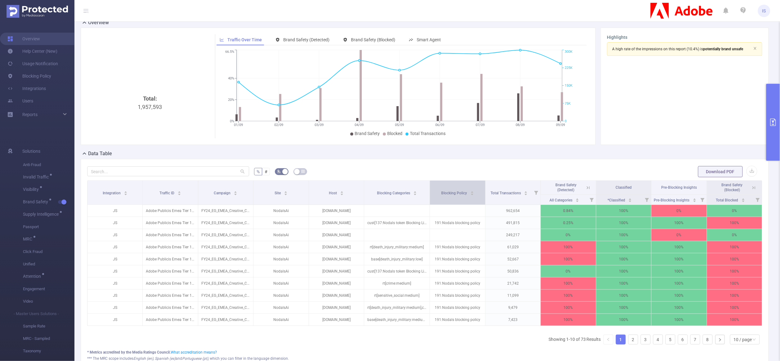
scroll to position [0, 0]
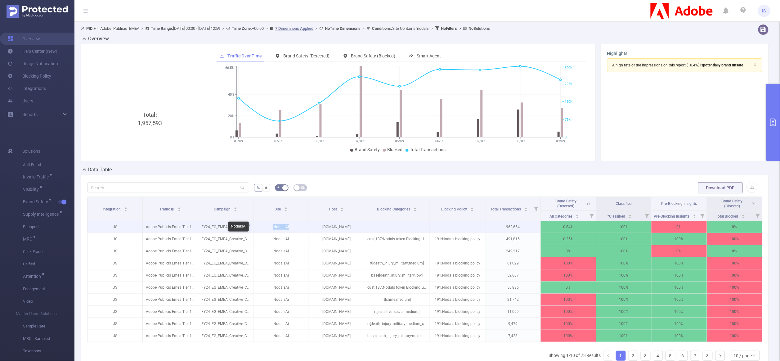
drag, startPoint x: 269, startPoint y: 229, endPoint x: 293, endPoint y: 227, distance: 24.5
click at [293, 227] on p "NodalsAi" at bounding box center [280, 227] width 55 height 12
copy p "NodalsAi"
click at [777, 92] on button "primary" at bounding box center [773, 122] width 14 height 77
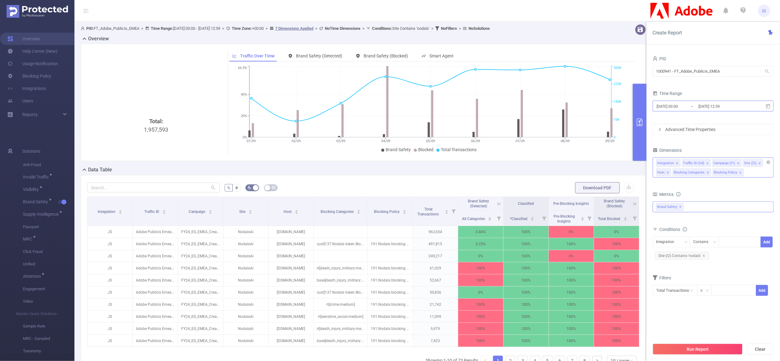
click at [706, 102] on input "2025-09-09 12:59" at bounding box center [723, 106] width 50 height 8
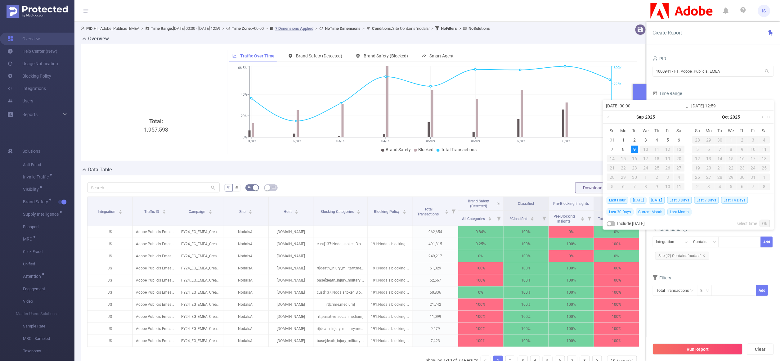
click at [638, 201] on span "[DATE]" at bounding box center [638, 200] width 16 height 7
type input "2025-09-09 00:00"
type input "[DATE] 23:59"
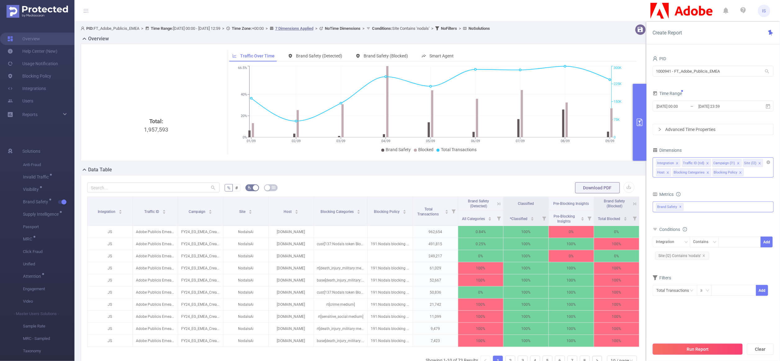
click at [706, 344] on button "Run Report" at bounding box center [697, 348] width 90 height 11
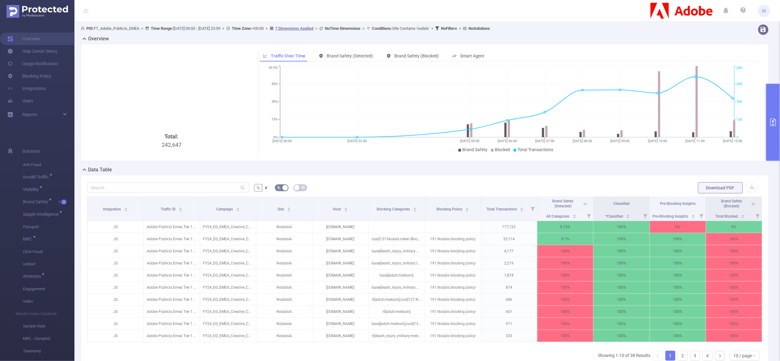
click at [769, 93] on button "primary" at bounding box center [773, 122] width 14 height 77
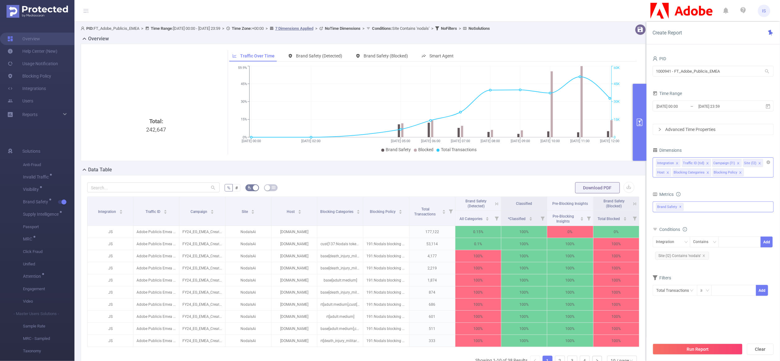
click at [682, 134] on div "Advanced Time Properties" at bounding box center [713, 129] width 120 height 11
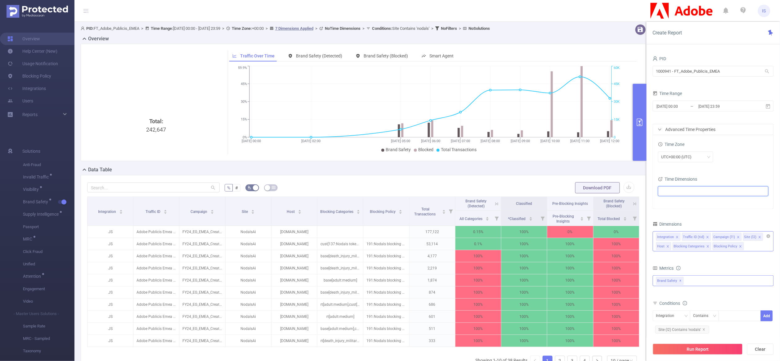
click at [670, 187] on ul at bounding box center [711, 190] width 102 height 9
click at [664, 213] on icon "icon: caret-down" at bounding box center [662, 213] width 3 height 3
click at [665, 270] on span at bounding box center [662, 267] width 7 height 7
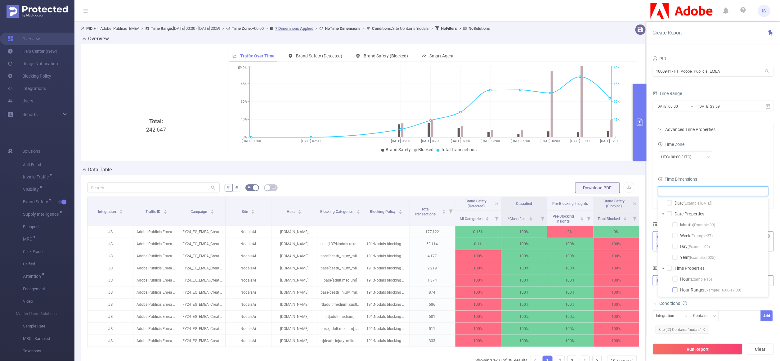
click at [675, 290] on span at bounding box center [674, 289] width 5 height 5
click at [692, 351] on button "Run Report" at bounding box center [697, 348] width 90 height 11
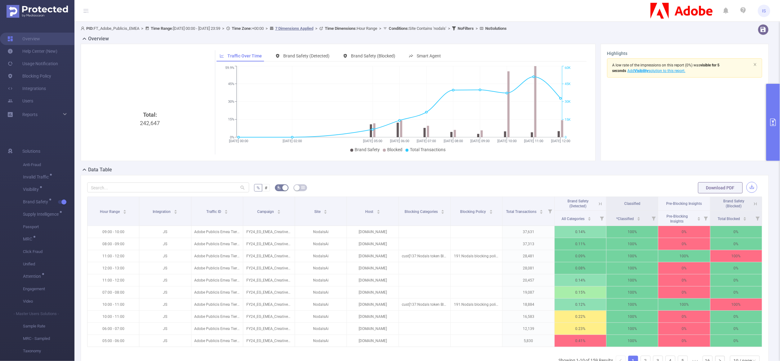
click at [746, 188] on button "button" at bounding box center [751, 187] width 11 height 11
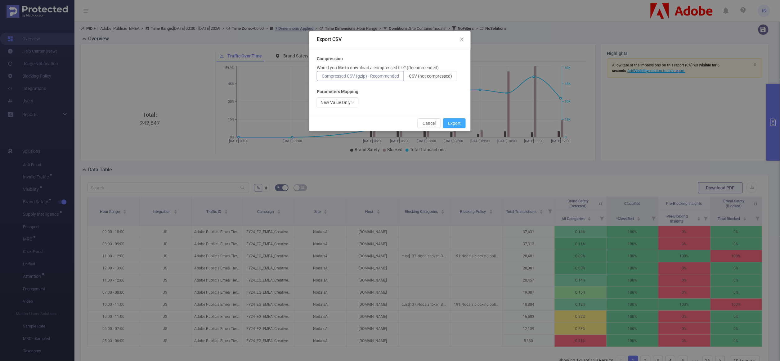
click at [455, 121] on button "Export" at bounding box center [454, 123] width 23 height 10
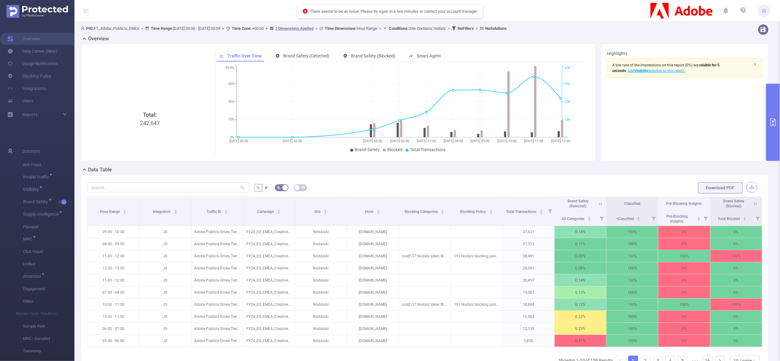
click at [746, 185] on button "button" at bounding box center [751, 187] width 11 height 11
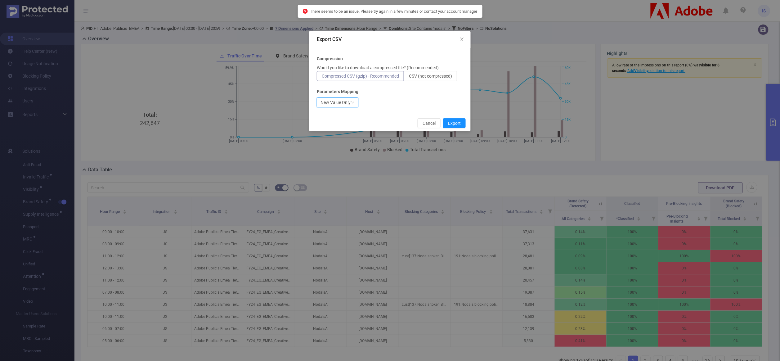
click at [339, 100] on div "New Value Only" at bounding box center [335, 102] width 30 height 9
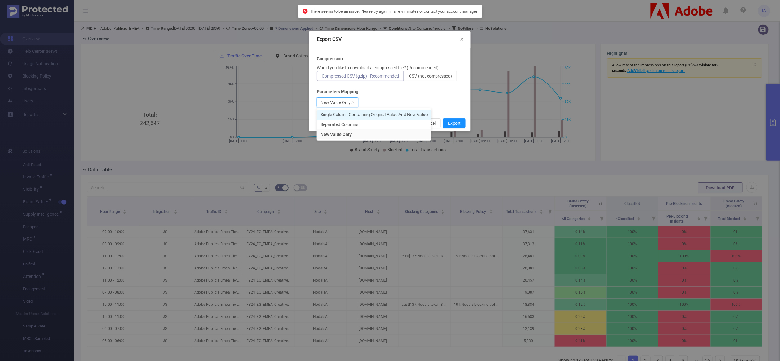
click at [339, 113] on li "Single Column Containing Original Value And New Value" at bounding box center [374, 114] width 114 height 10
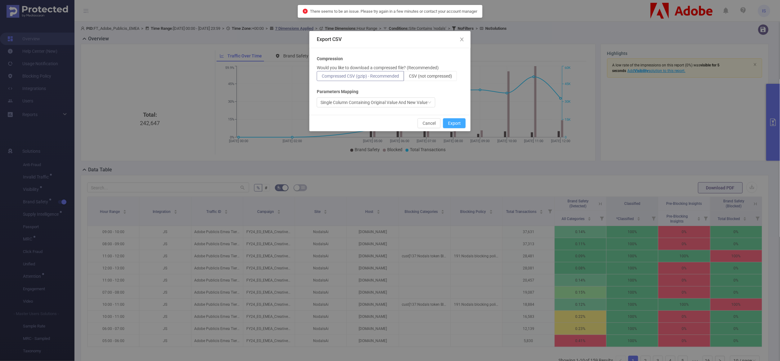
click at [459, 122] on button "Export" at bounding box center [454, 123] width 23 height 10
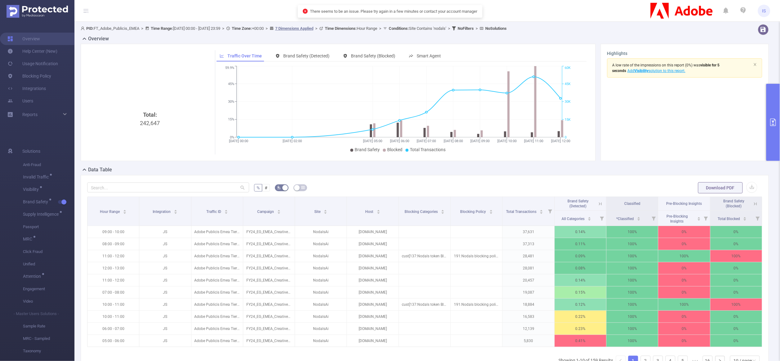
click at [469, 171] on div "Data Table" at bounding box center [427, 170] width 693 height 9
click at [746, 186] on button "button" at bounding box center [751, 187] width 11 height 11
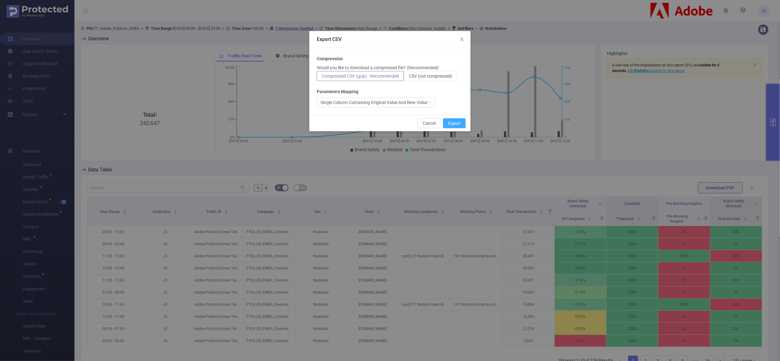
click at [456, 122] on button "Export" at bounding box center [454, 123] width 23 height 10
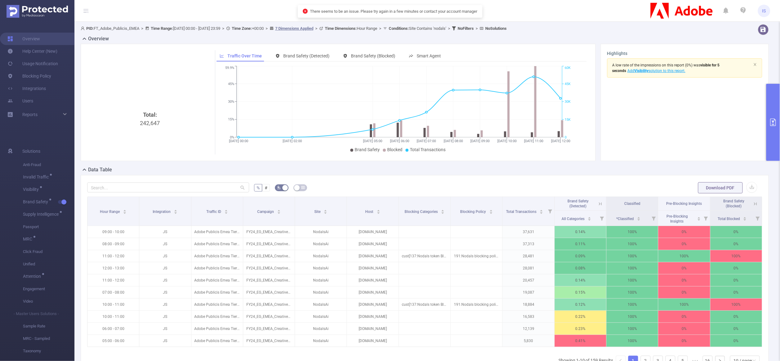
click at [773, 135] on button "primary" at bounding box center [773, 122] width 14 height 77
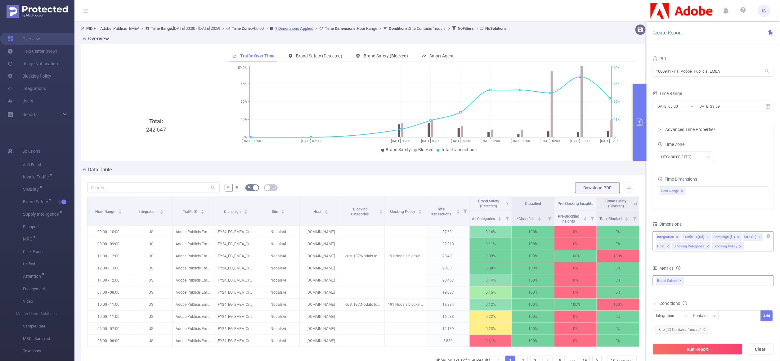
click at [738, 236] on icon "icon: close" at bounding box center [737, 236] width 3 height 3
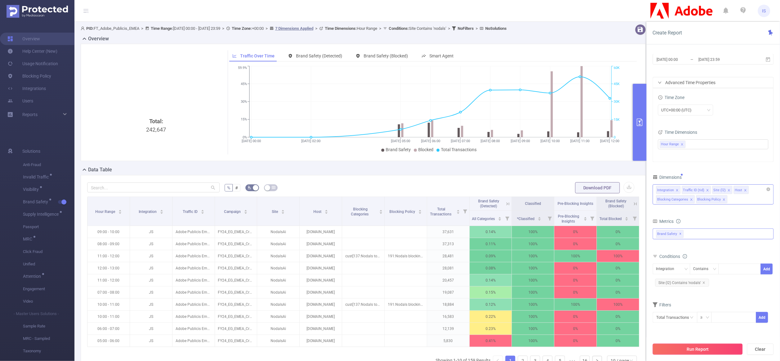
click at [691, 348] on button "Run Report" at bounding box center [697, 348] width 90 height 11
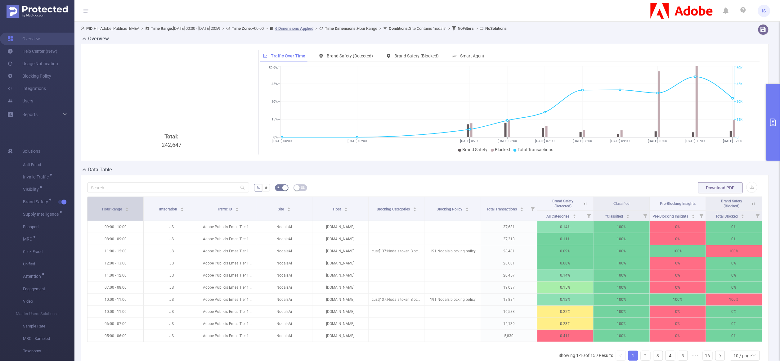
click at [111, 211] on div "Hour Range" at bounding box center [115, 208] width 27 height 6
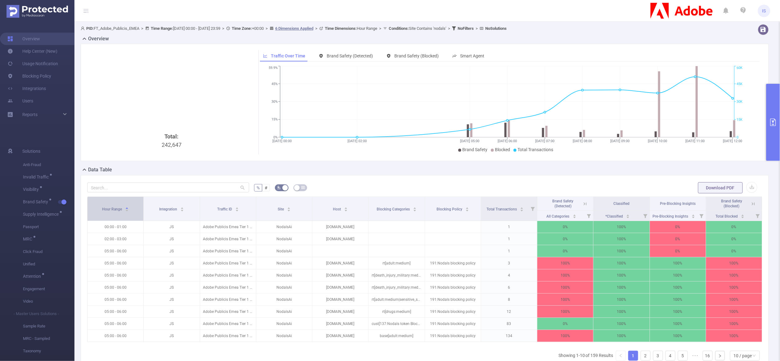
click at [111, 211] on div "Hour Range" at bounding box center [115, 208] width 27 height 6
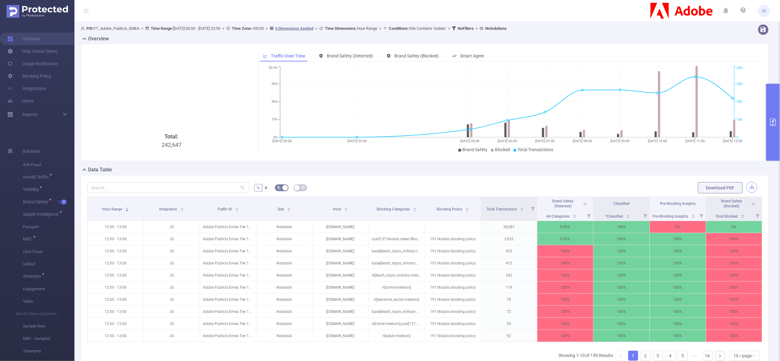
click at [747, 185] on button "button" at bounding box center [751, 187] width 11 height 11
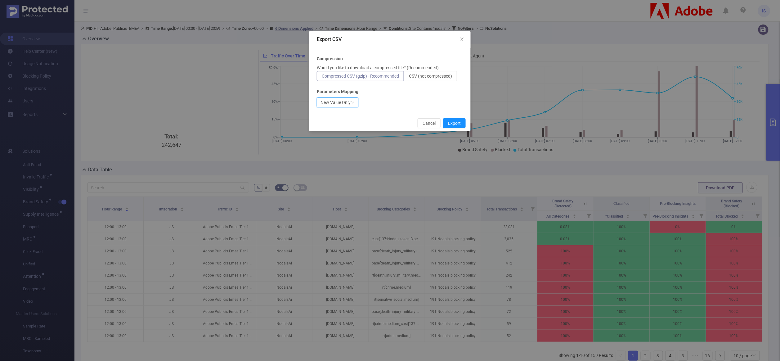
click at [334, 99] on div "New Value Only" at bounding box center [335, 102] width 30 height 9
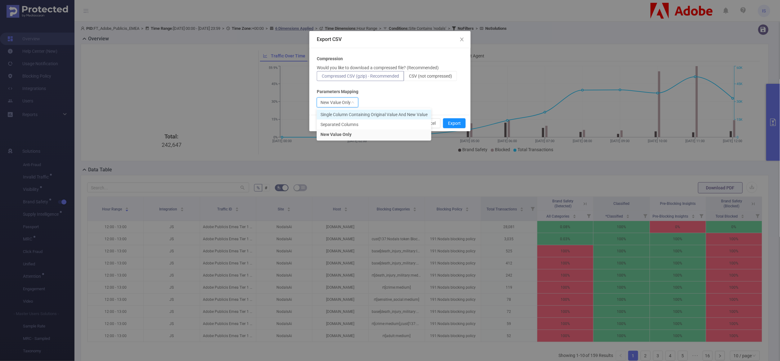
click at [334, 114] on li "Single Column Containing Original Value And New Value" at bounding box center [374, 114] width 114 height 10
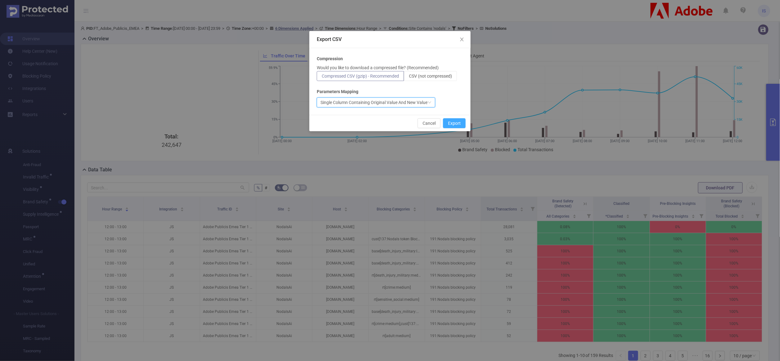
click at [456, 123] on button "Export" at bounding box center [454, 123] width 23 height 10
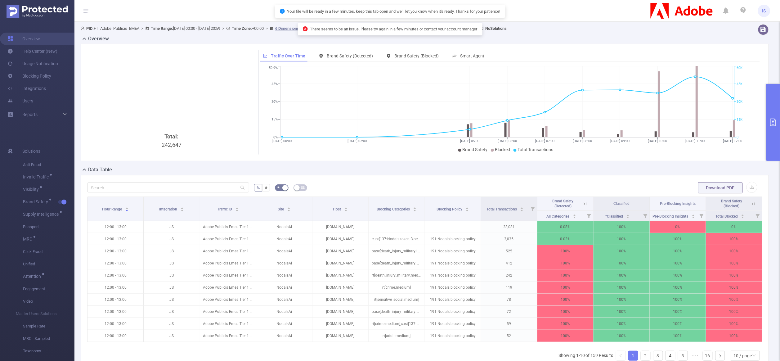
click at [767, 149] on button "primary" at bounding box center [773, 122] width 14 height 77
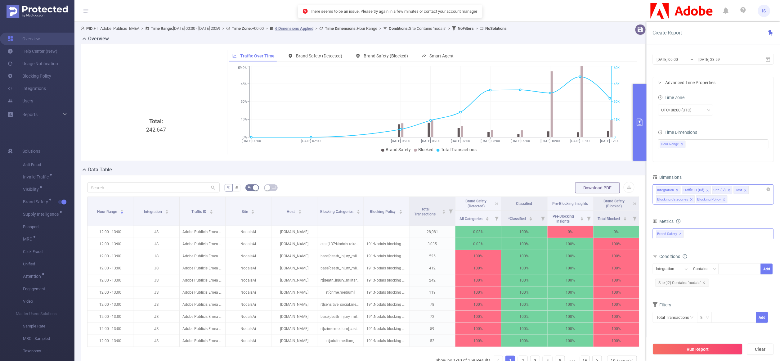
click at [691, 200] on icon "icon: close" at bounding box center [691, 199] width 2 height 2
click at [685, 201] on icon "icon: close" at bounding box center [683, 199] width 3 height 3
click at [709, 349] on button "Run Report" at bounding box center [697, 348] width 90 height 11
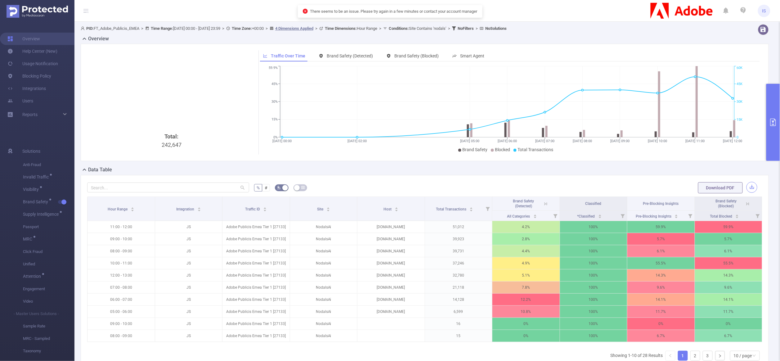
click at [746, 187] on button "button" at bounding box center [751, 187] width 11 height 11
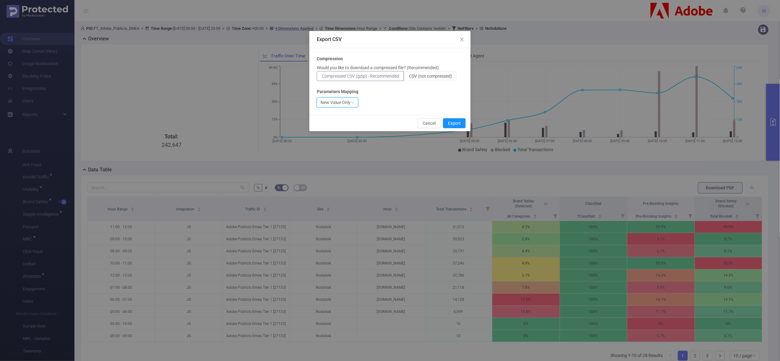
click at [339, 104] on div "New Value Only" at bounding box center [335, 102] width 30 height 9
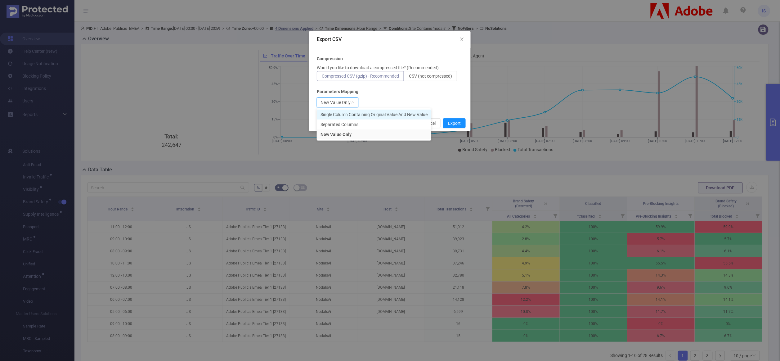
click at [337, 113] on li "Single Column Containing Original Value And New Value" at bounding box center [374, 114] width 114 height 10
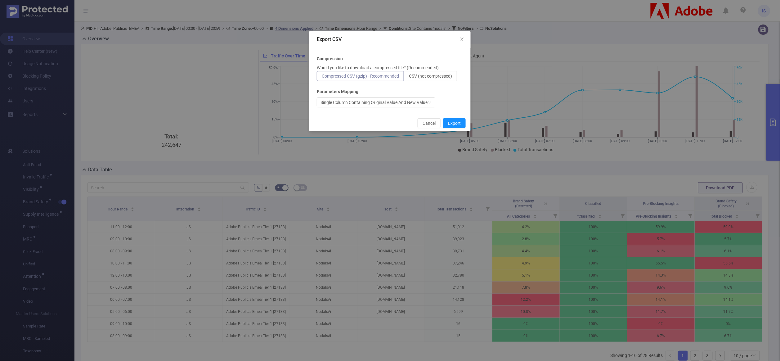
click at [344, 117] on div "Cancel Export" at bounding box center [389, 123] width 161 height 16
click at [456, 125] on button "Export" at bounding box center [454, 123] width 23 height 10
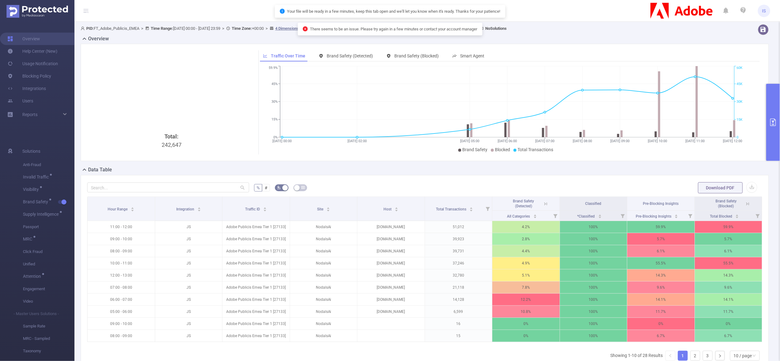
click at [464, 184] on form "% # Download PDF" at bounding box center [424, 187] width 675 height 12
click at [767, 102] on button "primary" at bounding box center [773, 122] width 14 height 77
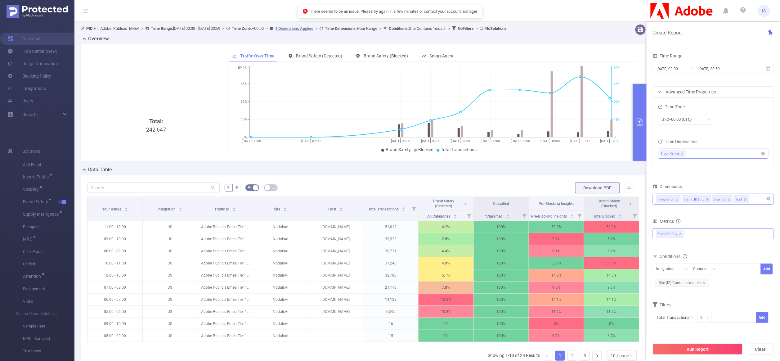
click at [681, 155] on icon "icon: close" at bounding box center [681, 153] width 3 height 3
click at [681, 155] on ul at bounding box center [711, 153] width 102 height 9
click at [675, 240] on span at bounding box center [674, 241] width 5 height 5
click at [714, 131] on div "Time Zone UTC+00:00 (UTC) Time Dimensions Hour" at bounding box center [713, 133] width 120 height 73
click at [753, 199] on div "Integration Traffic ID (tid) Site (l2) Host" at bounding box center [713, 199] width 114 height 10
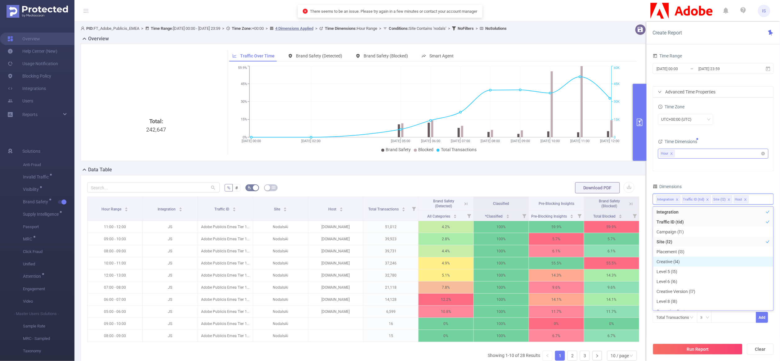
scroll to position [176, 0]
click at [686, 287] on li "Blocking Categories" at bounding box center [713, 284] width 120 height 10
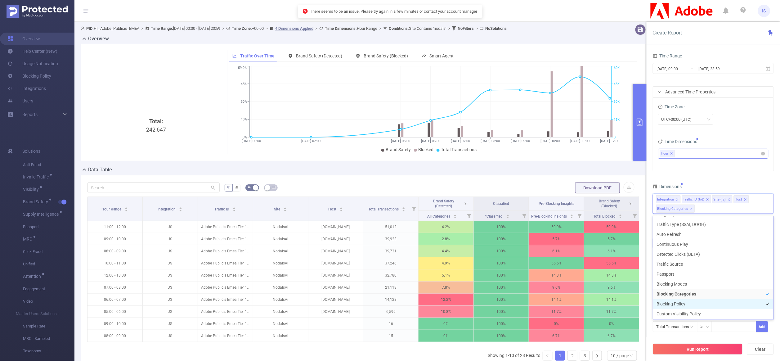
click at [689, 302] on li "Blocking Policy" at bounding box center [713, 304] width 120 height 10
click at [717, 352] on button "Run Report" at bounding box center [697, 348] width 90 height 11
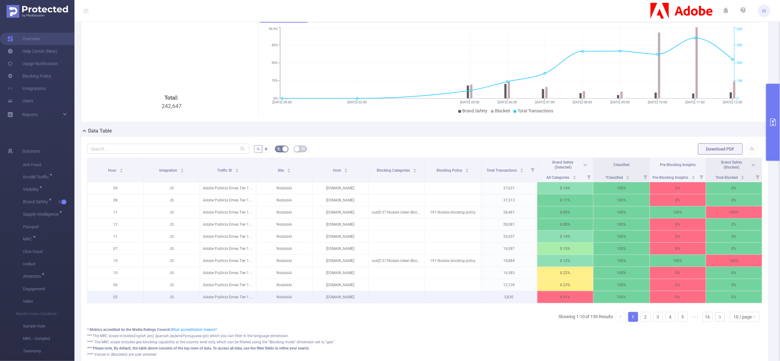
scroll to position [90, 0]
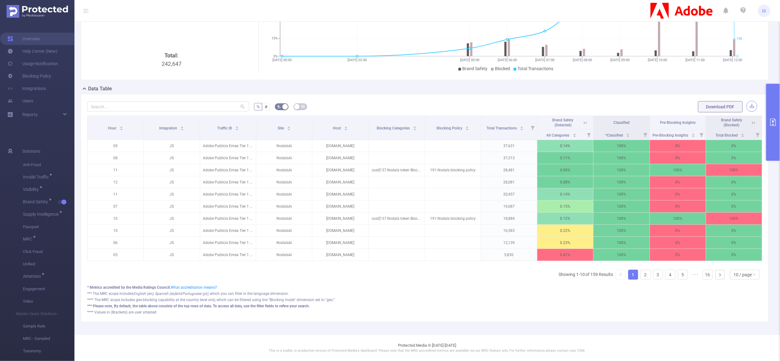
click at [746, 101] on button "button" at bounding box center [751, 106] width 11 height 11
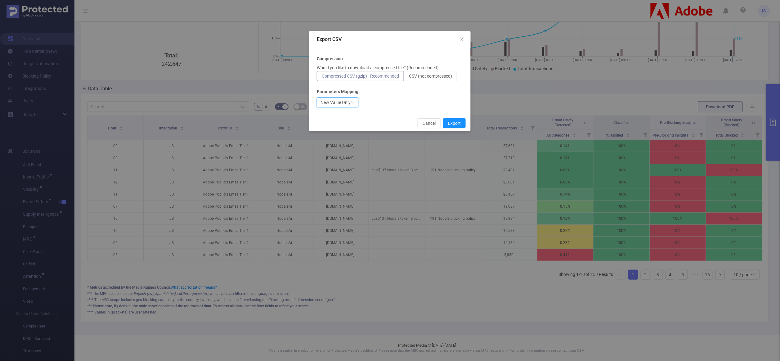
click at [335, 104] on div "New Value Only" at bounding box center [335, 102] width 30 height 9
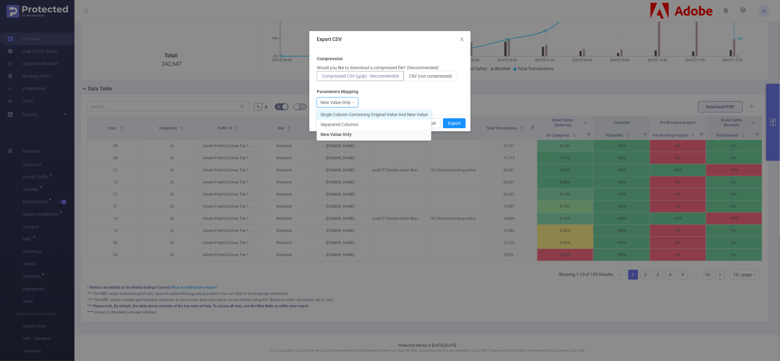
click at [343, 115] on li "Single Column Containing Original Value And New Value" at bounding box center [374, 114] width 114 height 10
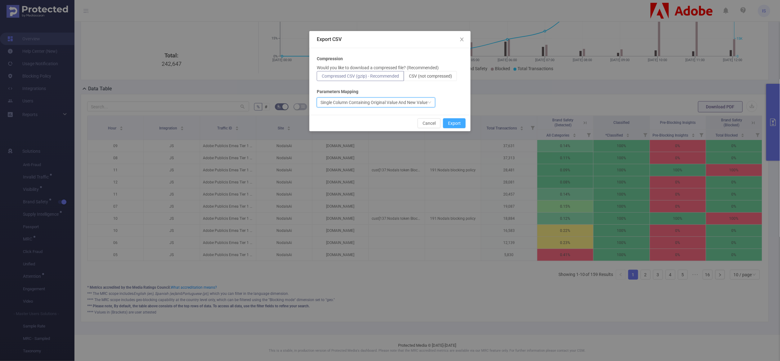
click at [461, 126] on button "Export" at bounding box center [454, 123] width 23 height 10
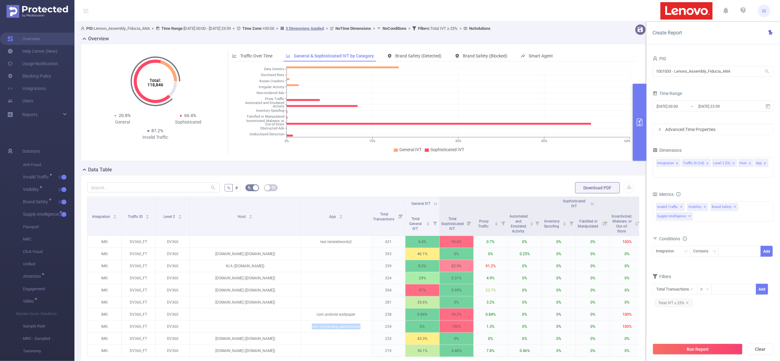
scroll to position [93, 0]
